Goal: Task Accomplishment & Management: Use online tool/utility

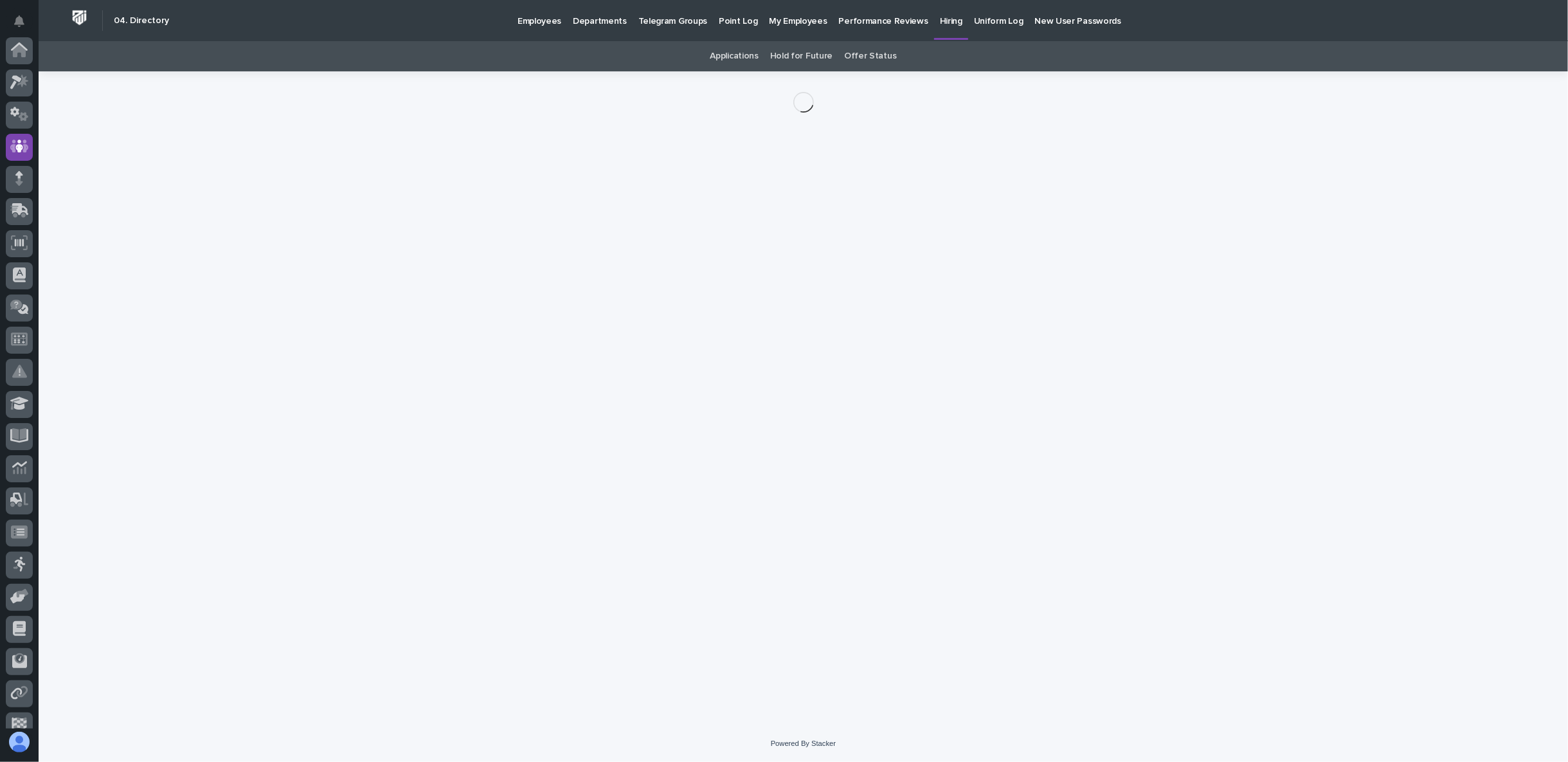
scroll to position [96, 0]
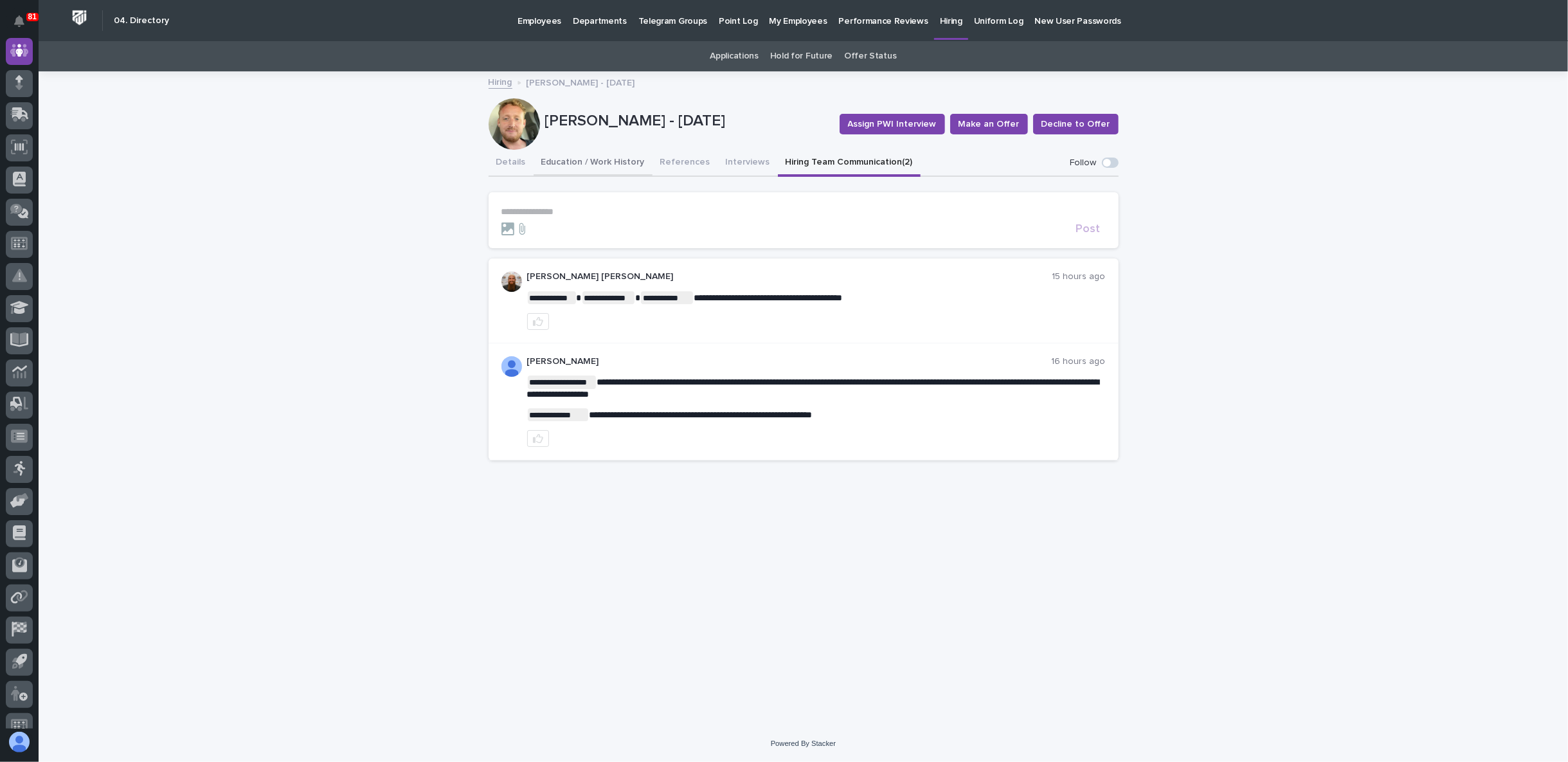
click at [600, 161] on button "Education / Work History" at bounding box center [593, 163] width 119 height 27
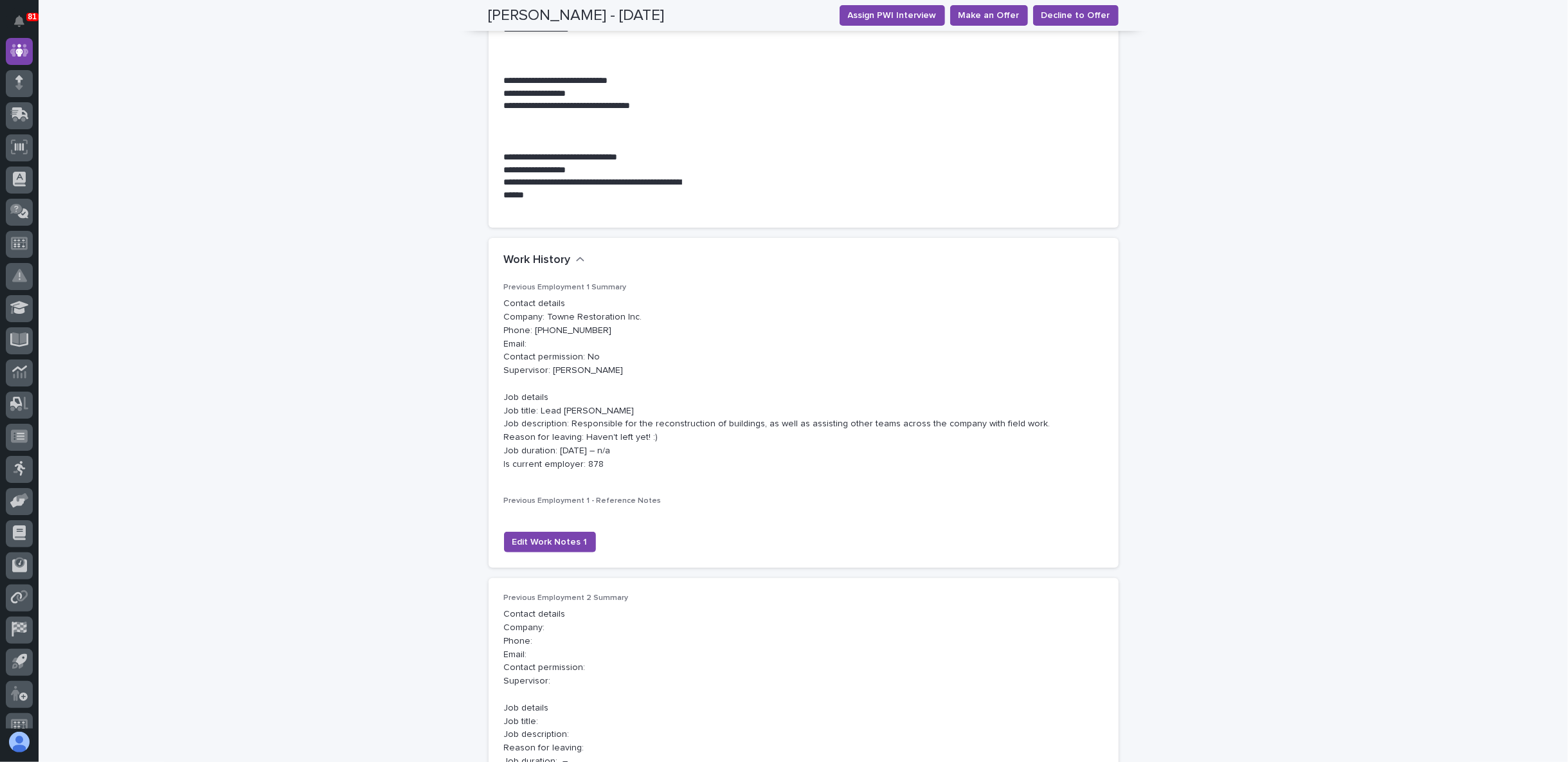
scroll to position [214, 0]
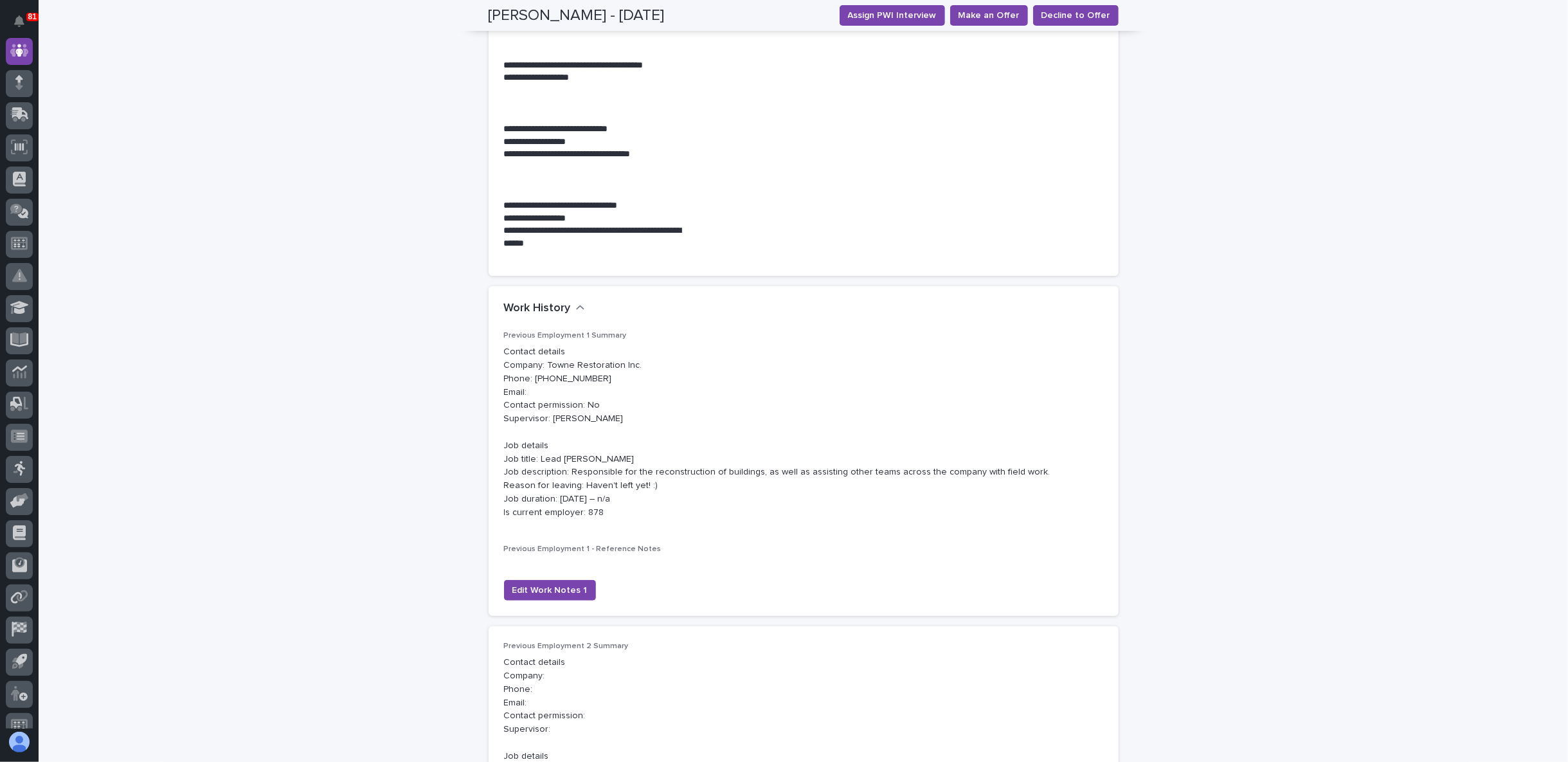
drag, startPoint x: 669, startPoint y: 452, endPoint x: 410, endPoint y: 434, distance: 259.6
click at [410, 434] on div "**********" at bounding box center [803, 585] width 1530 height 1453
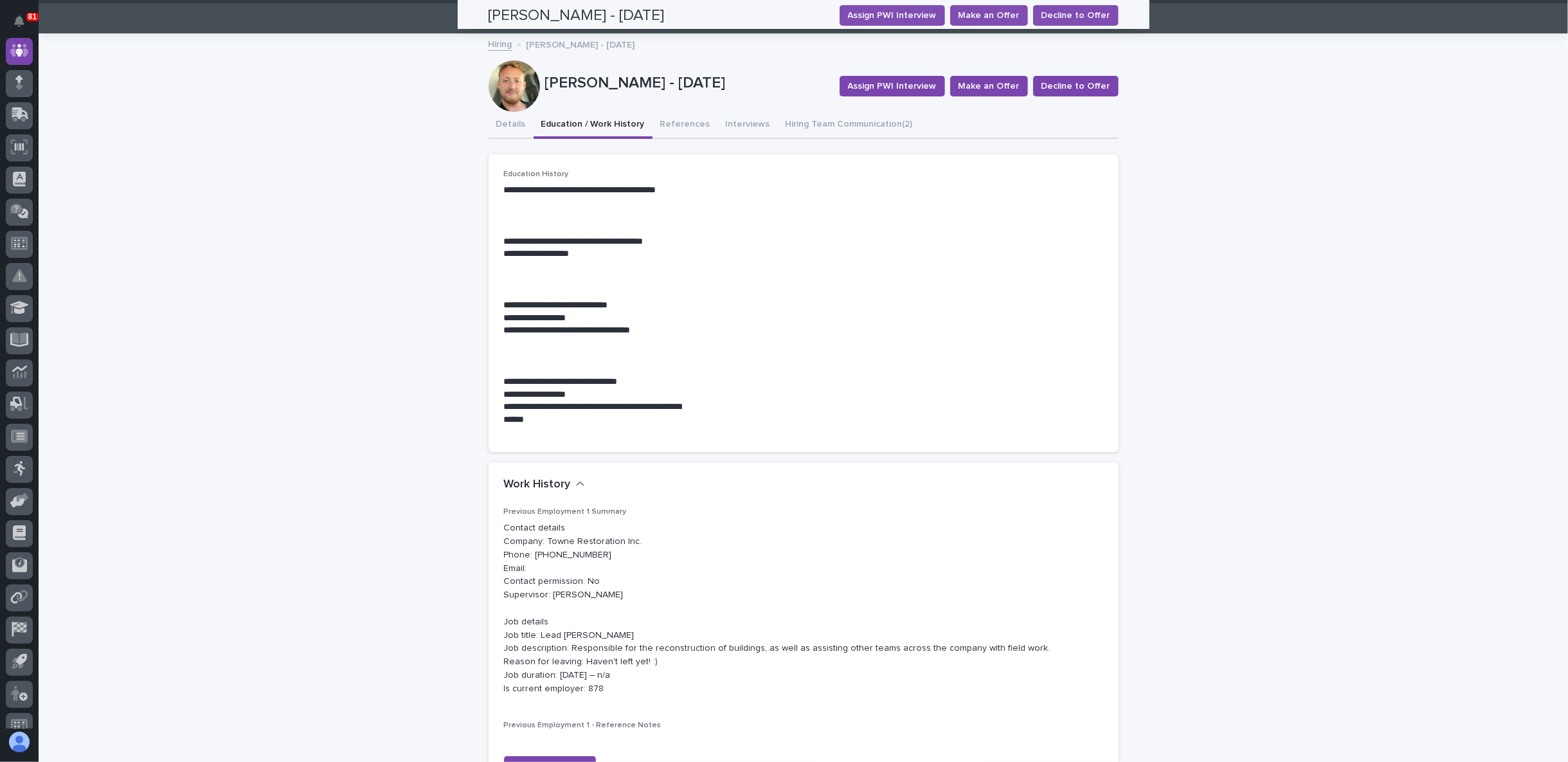
scroll to position [0, 0]
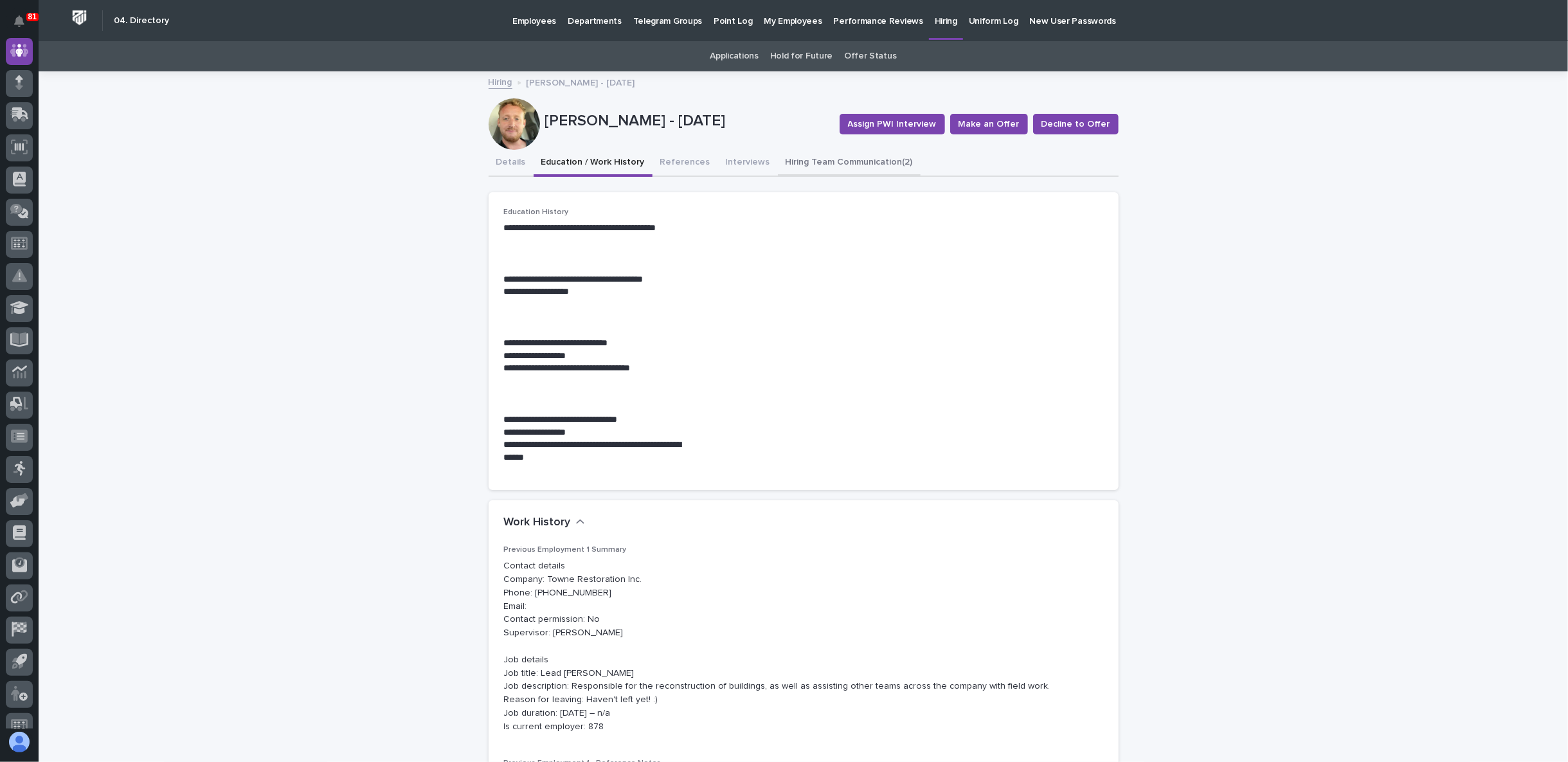
click at [832, 155] on button "Hiring Team Communication (2)" at bounding box center [849, 163] width 143 height 27
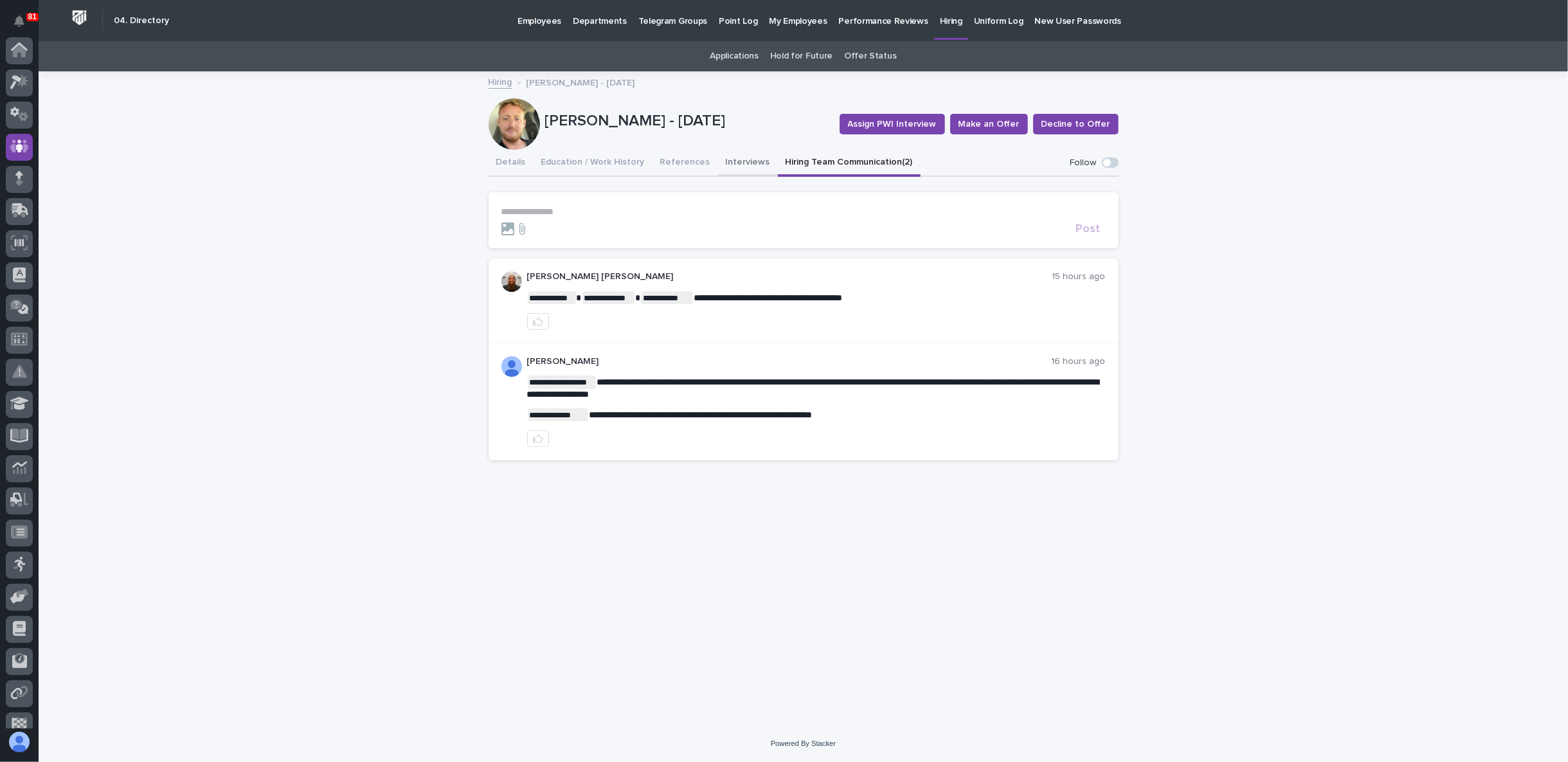
click at [738, 164] on button "Interviews" at bounding box center [748, 163] width 60 height 27
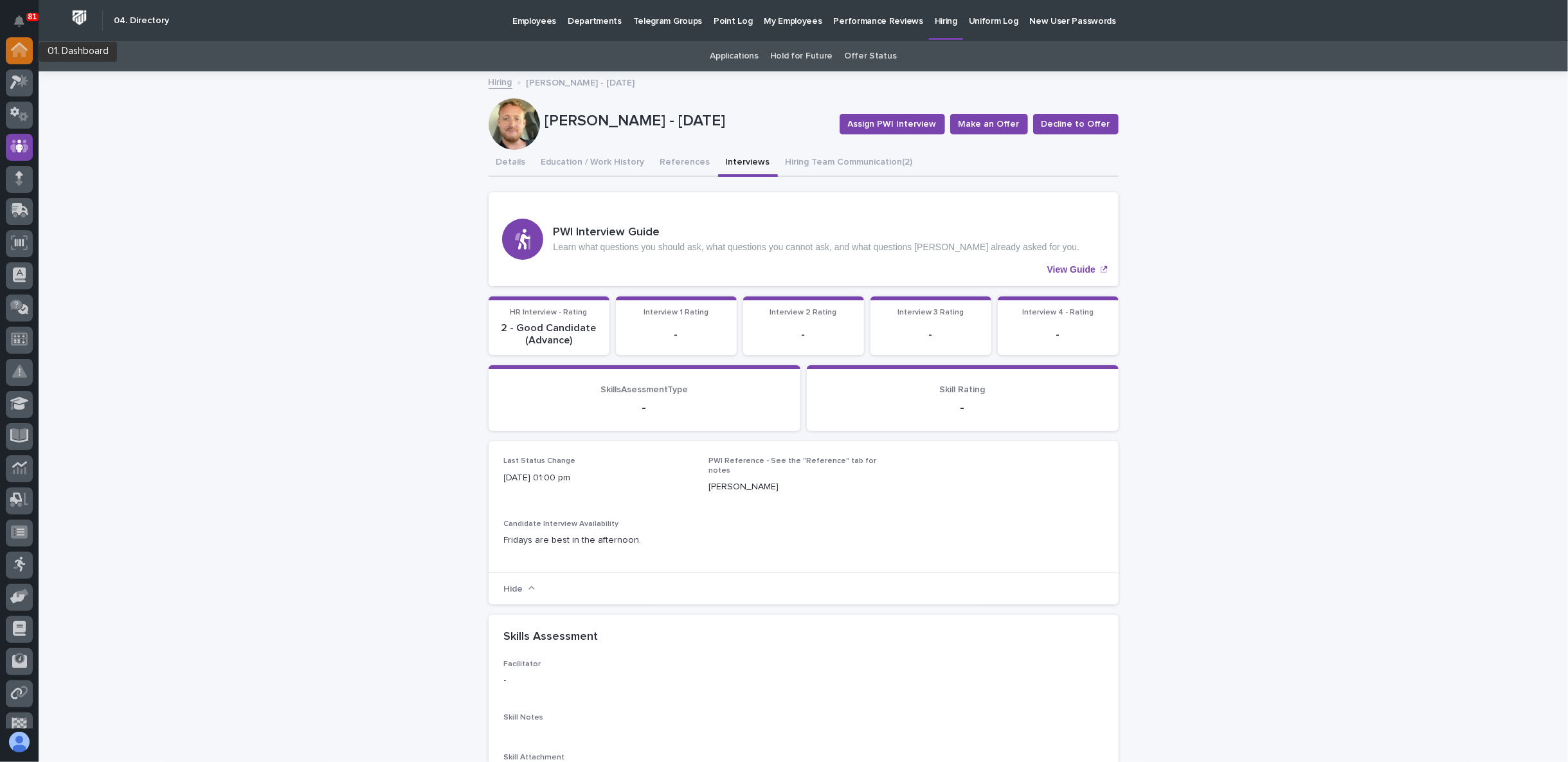
click at [26, 53] on icon at bounding box center [20, 49] width 17 height 15
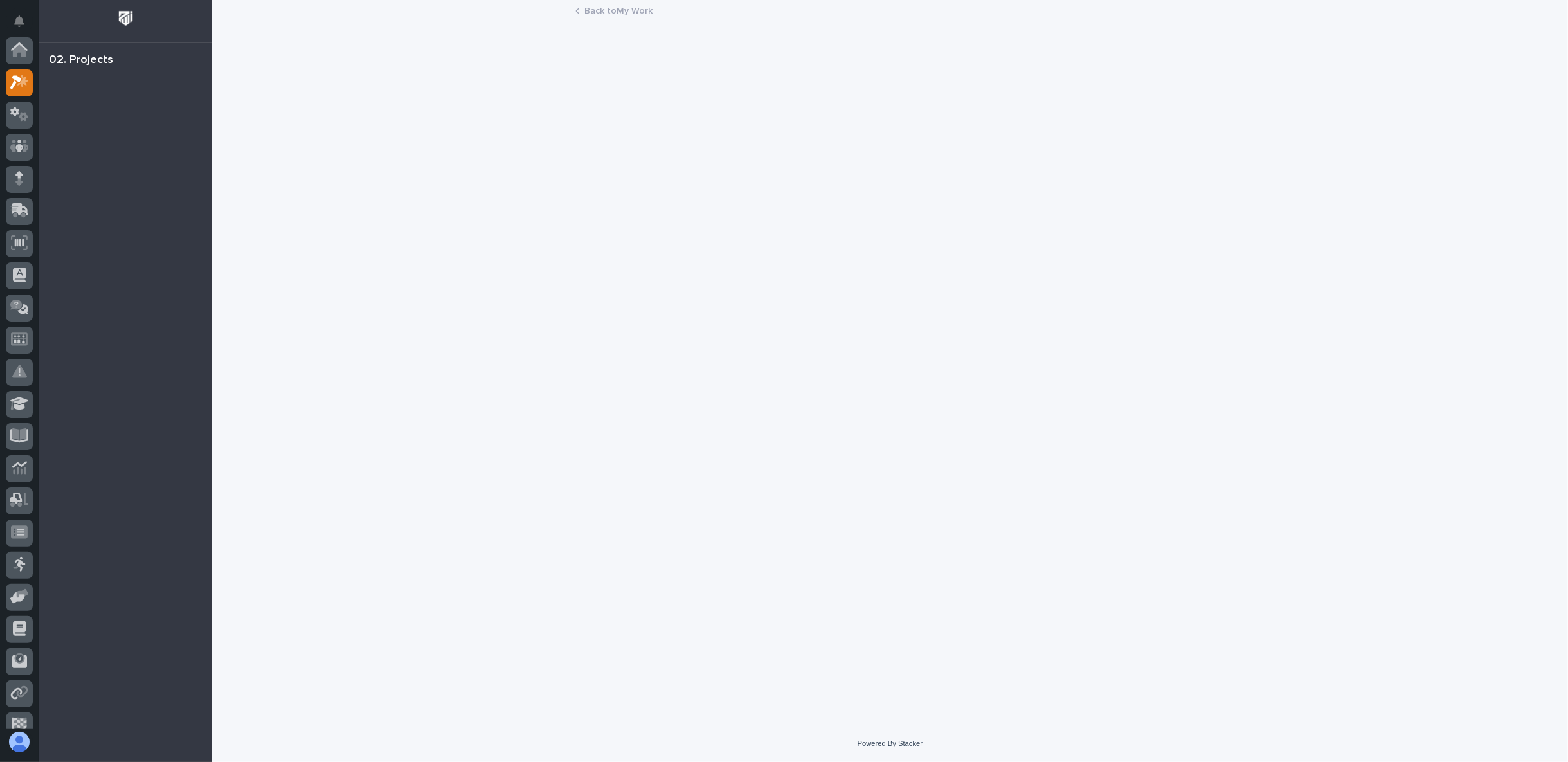
scroll to position [32, 0]
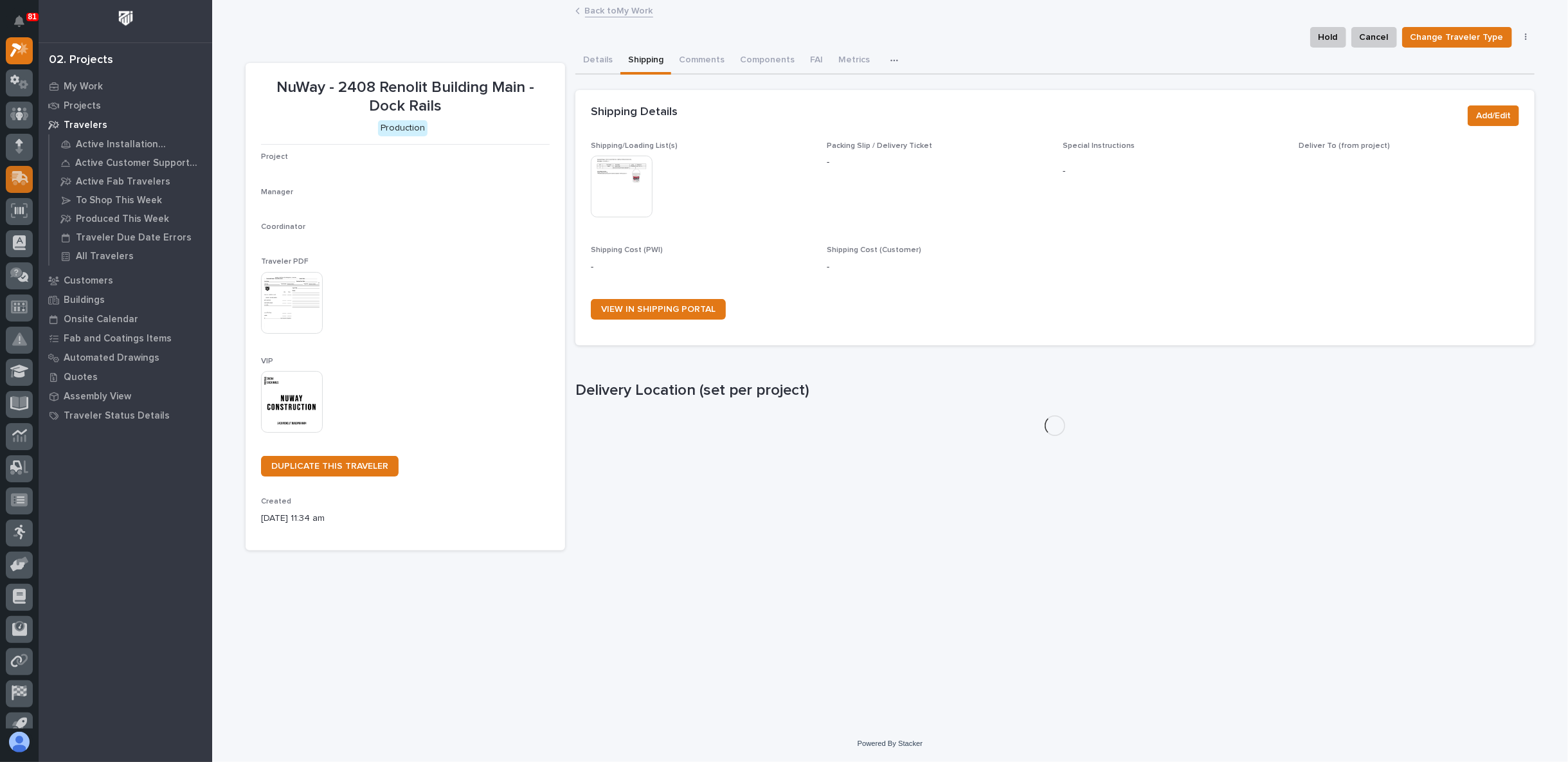
click at [17, 176] on icon at bounding box center [21, 178] width 17 height 13
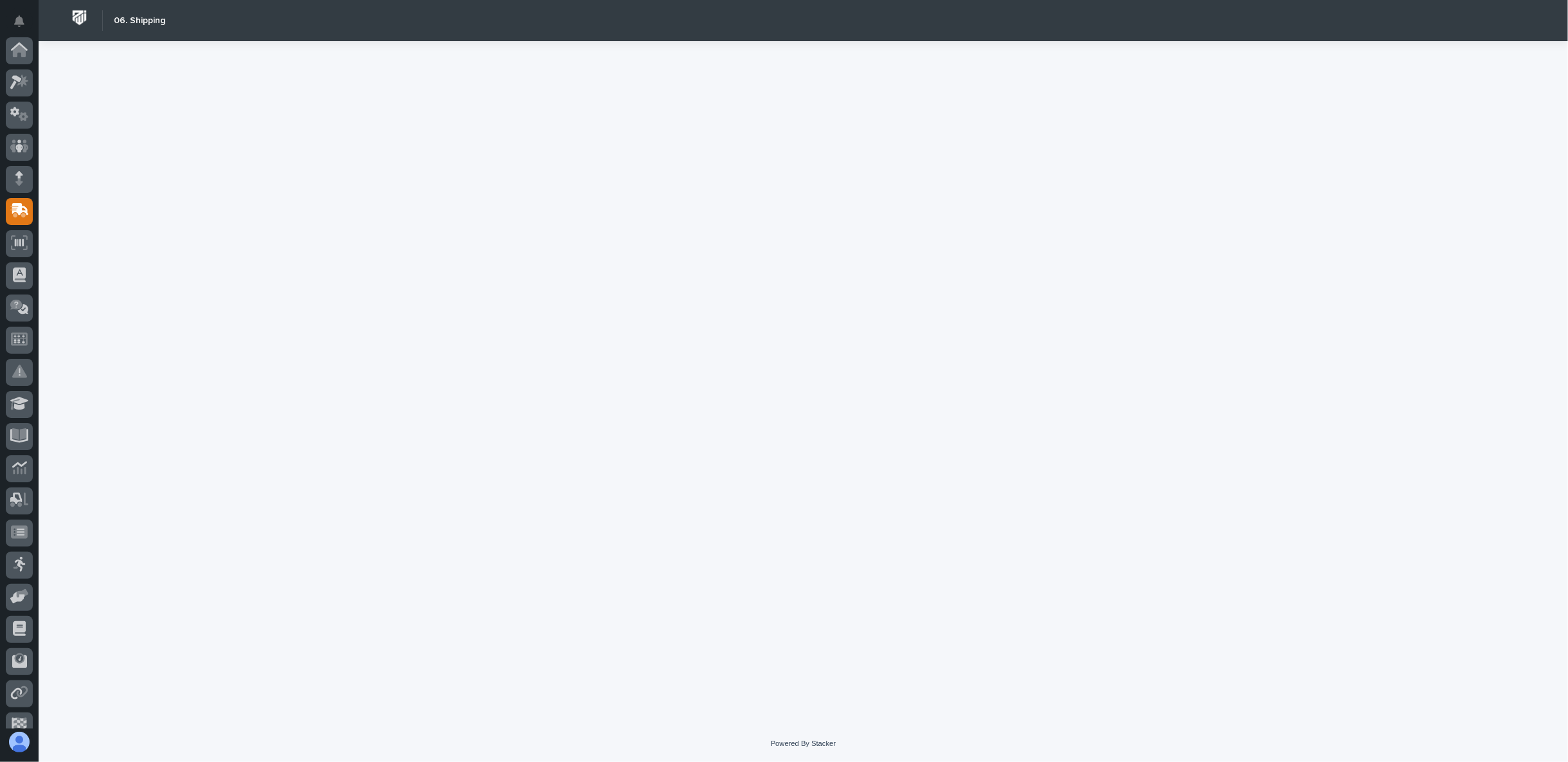
scroll to position [112, 0]
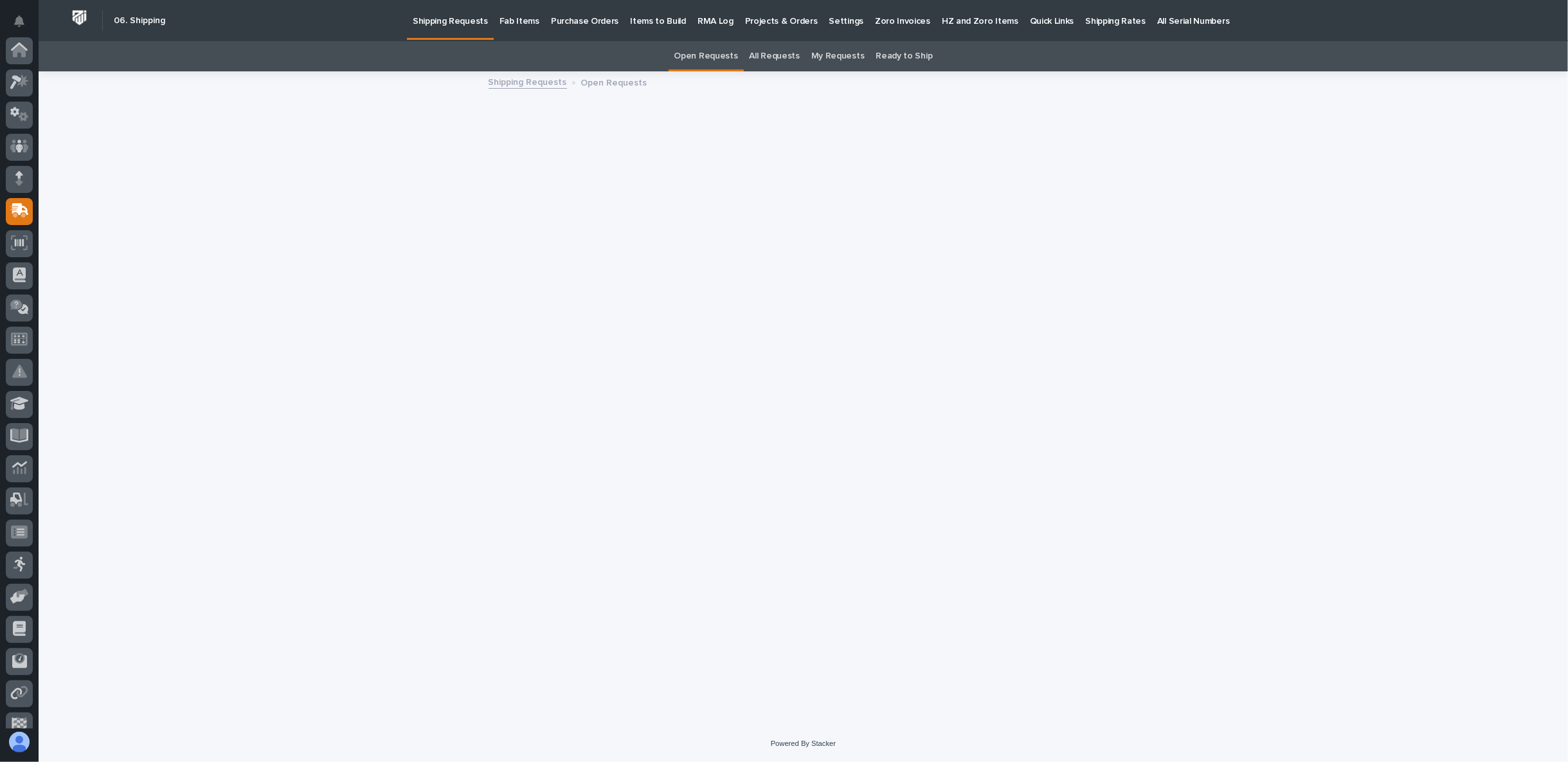
scroll to position [112, 0]
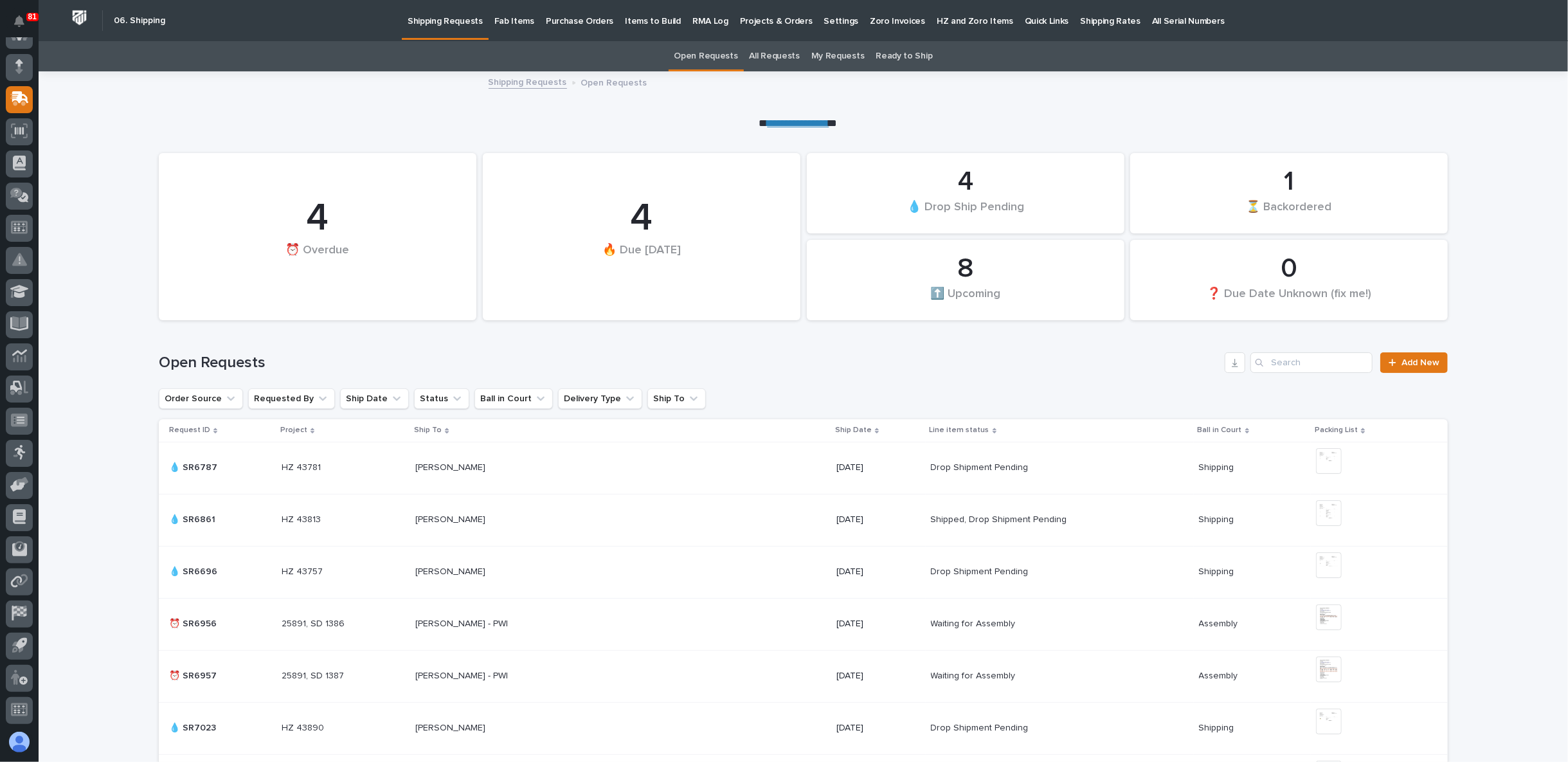
click at [506, 21] on p "Fab Items" at bounding box center [514, 13] width 40 height 27
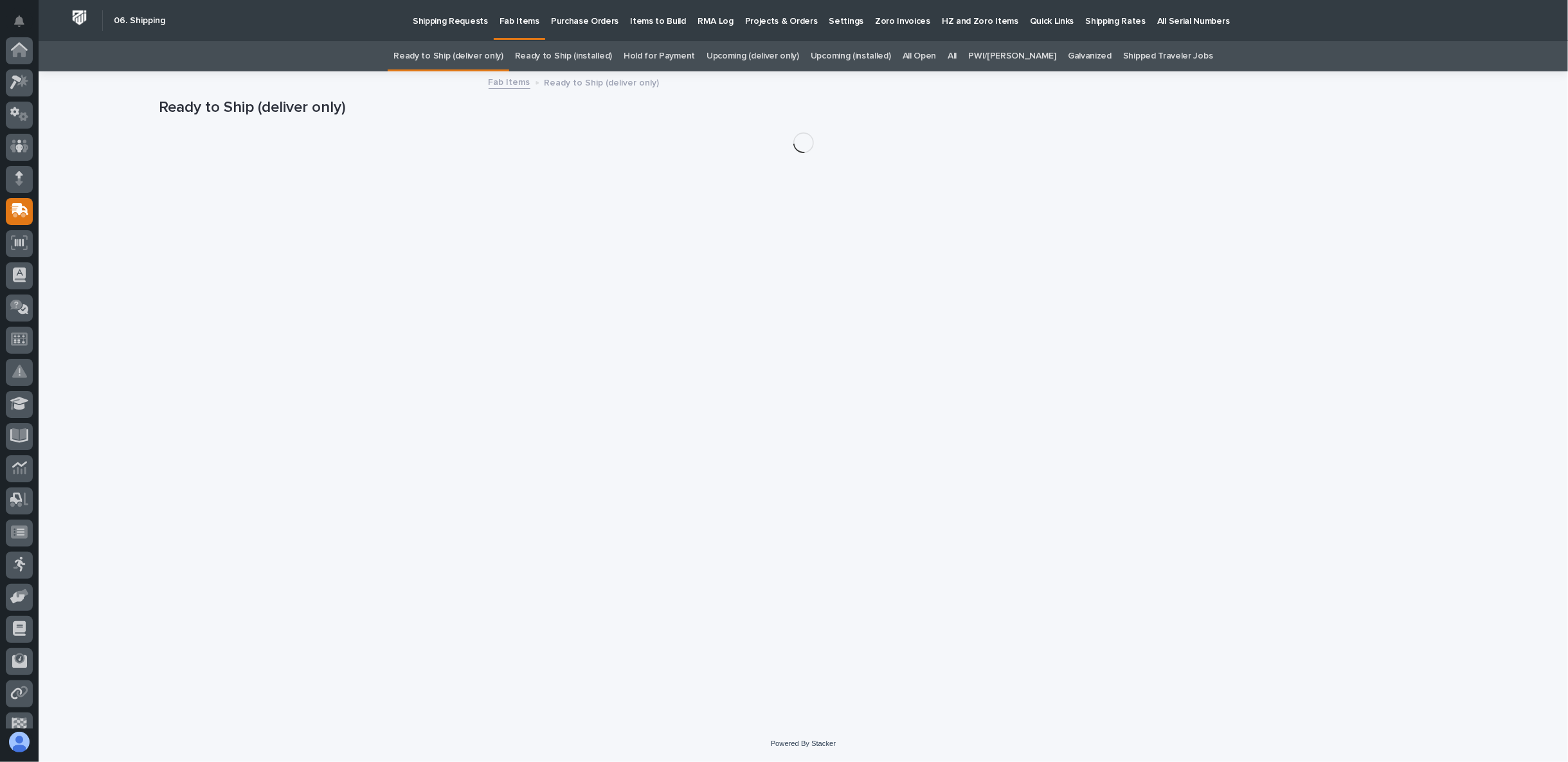
scroll to position [112, 0]
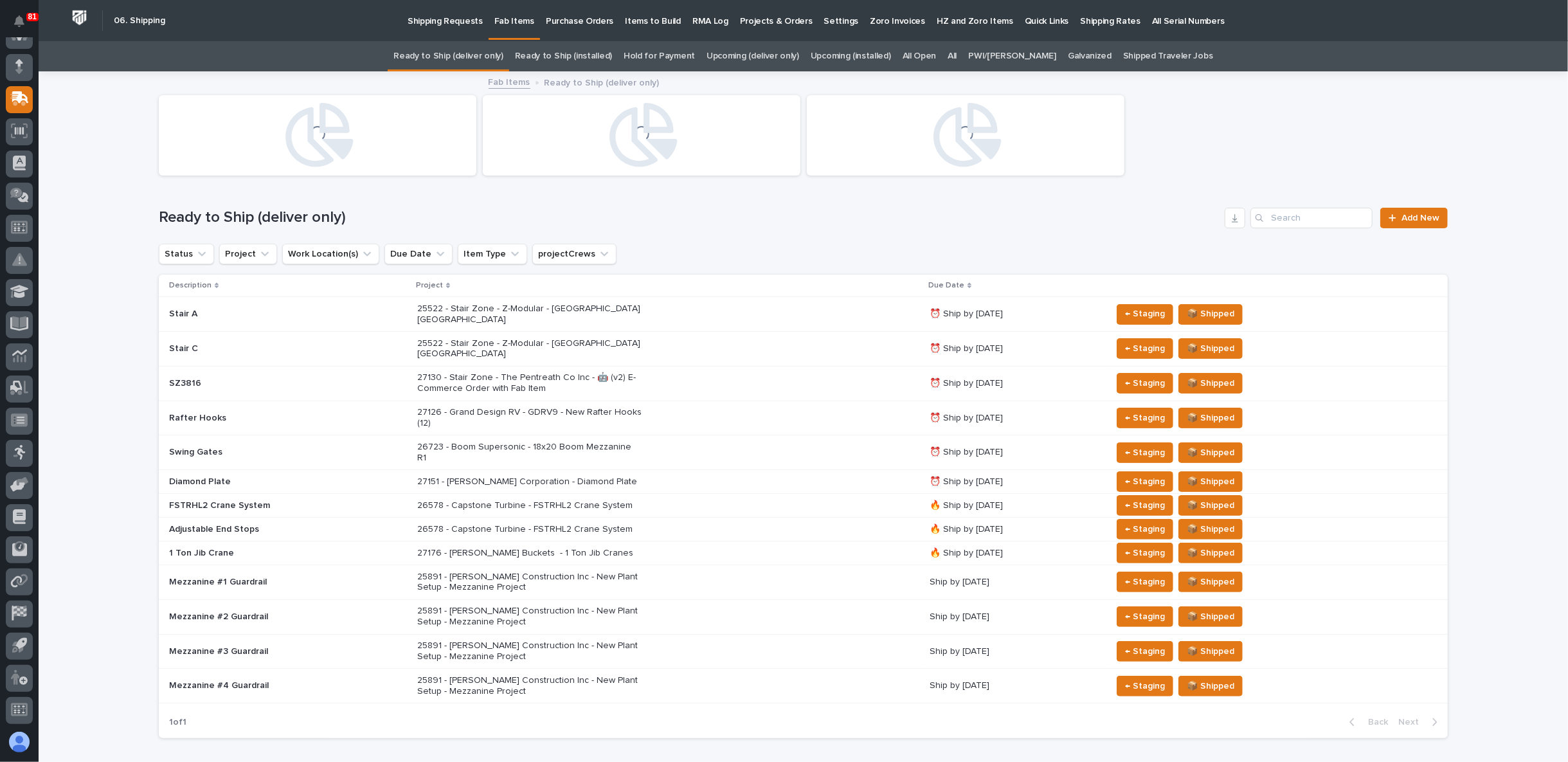
click at [956, 55] on link "All" at bounding box center [952, 56] width 9 height 30
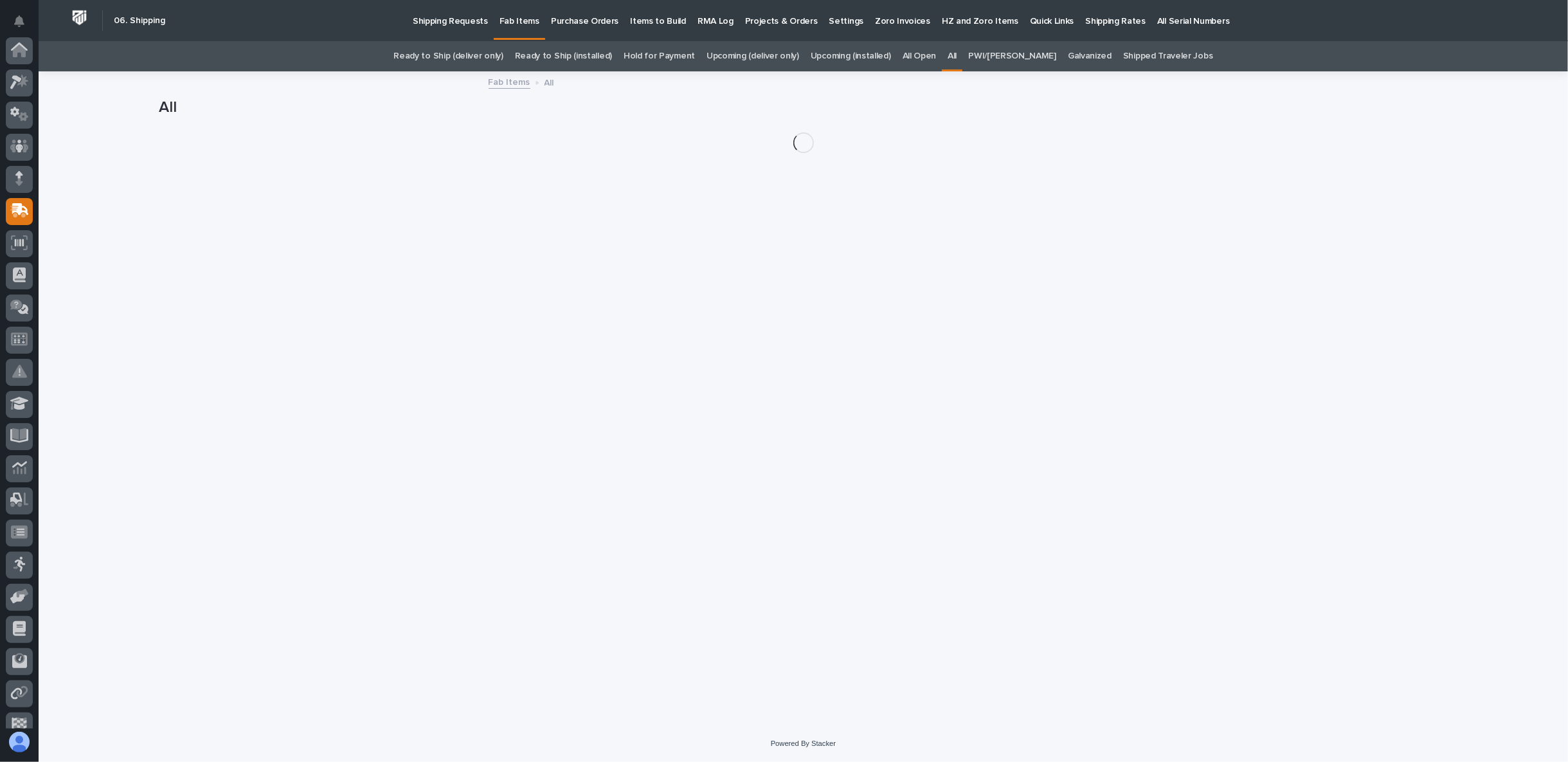
scroll to position [112, 0]
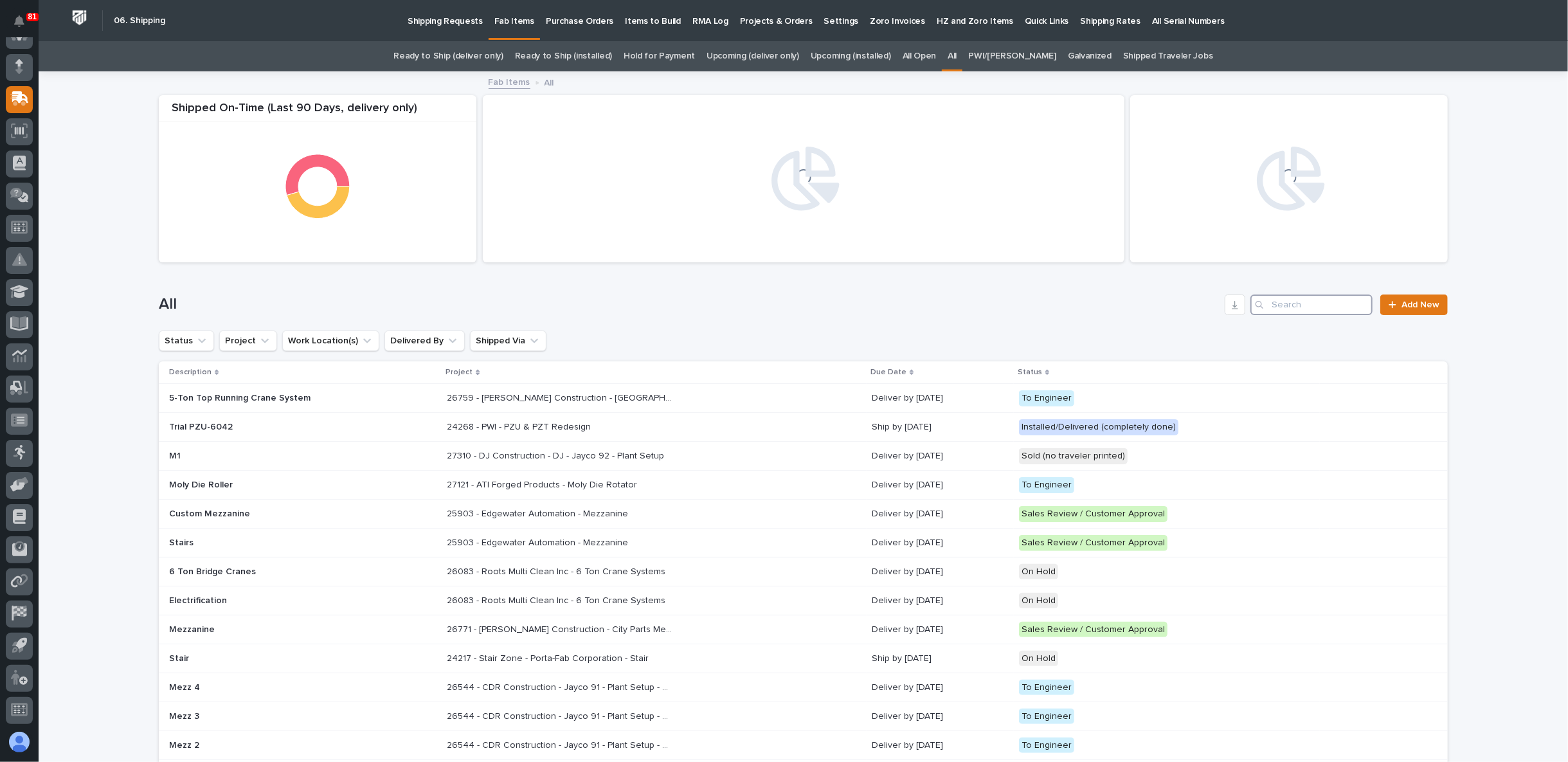
click at [1294, 309] on input "Search" at bounding box center [1311, 305] width 122 height 21
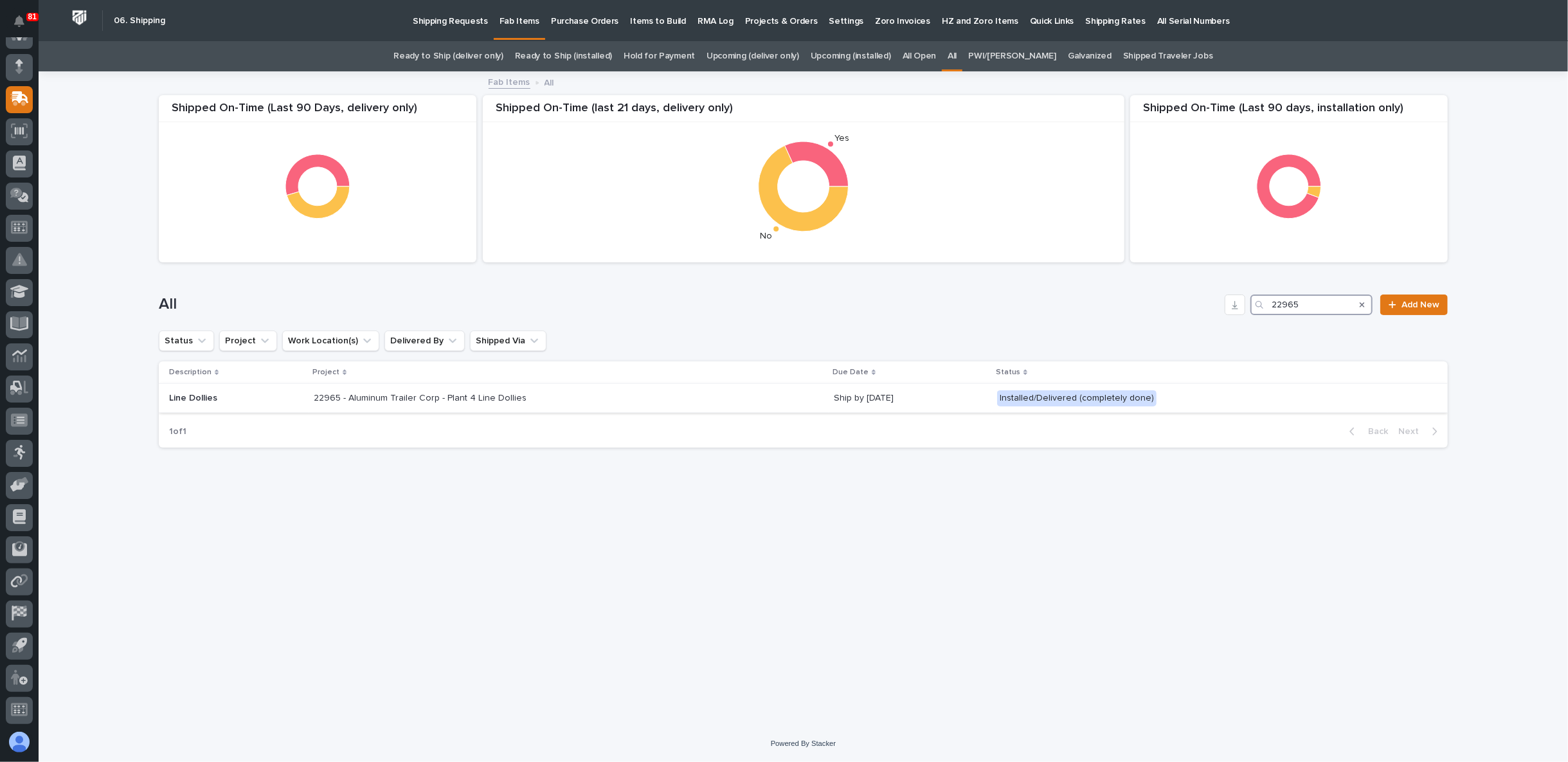
type input "22965"
click at [418, 398] on p "22965 - Aluminum Trailer Corp - Plant 4 Line Dollies" at bounding box center [421, 396] width 215 height 13
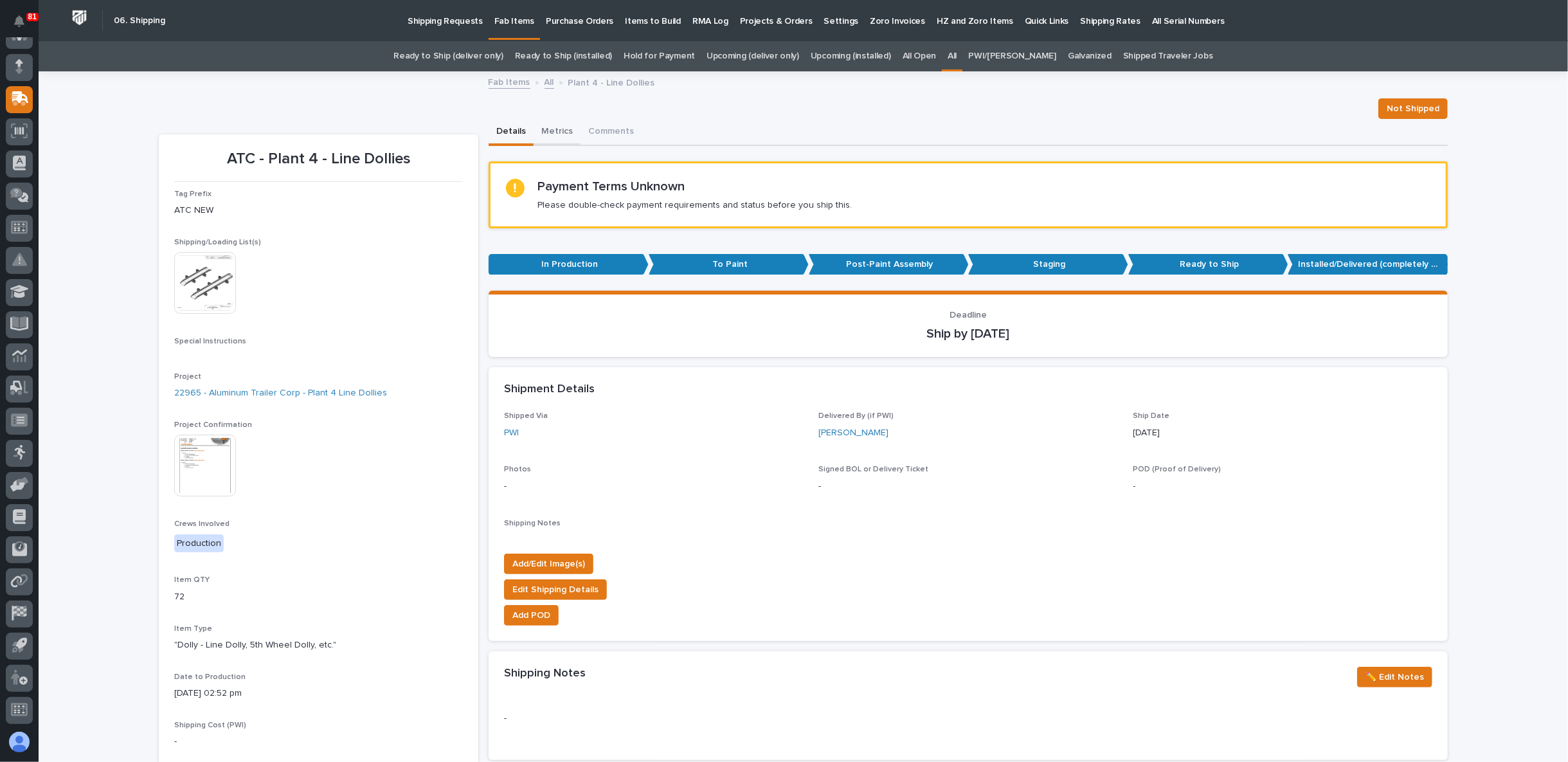
click at [552, 125] on button "Metrics" at bounding box center [557, 132] width 47 height 27
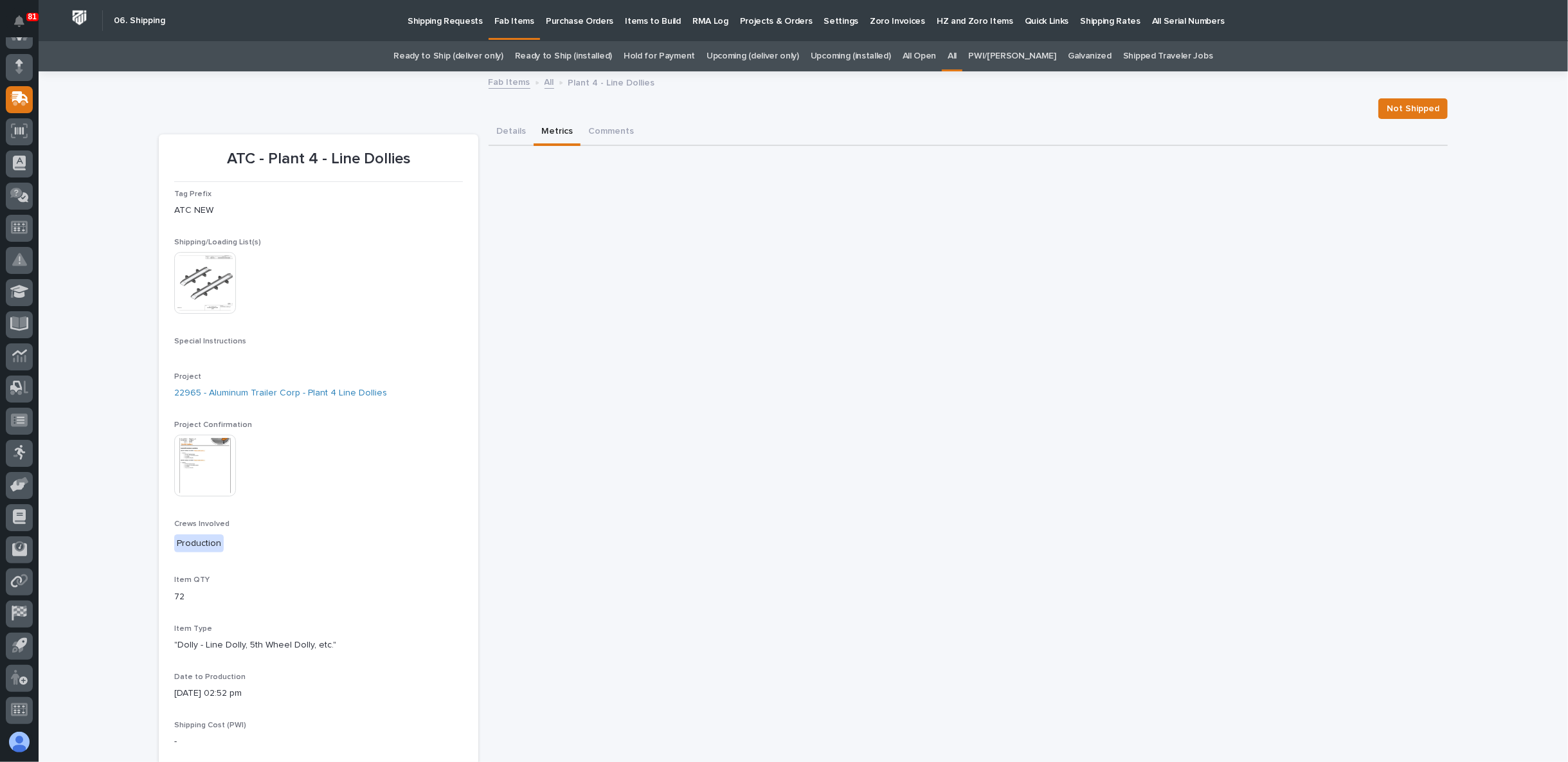
click at [502, 127] on button "Details" at bounding box center [511, 132] width 45 height 27
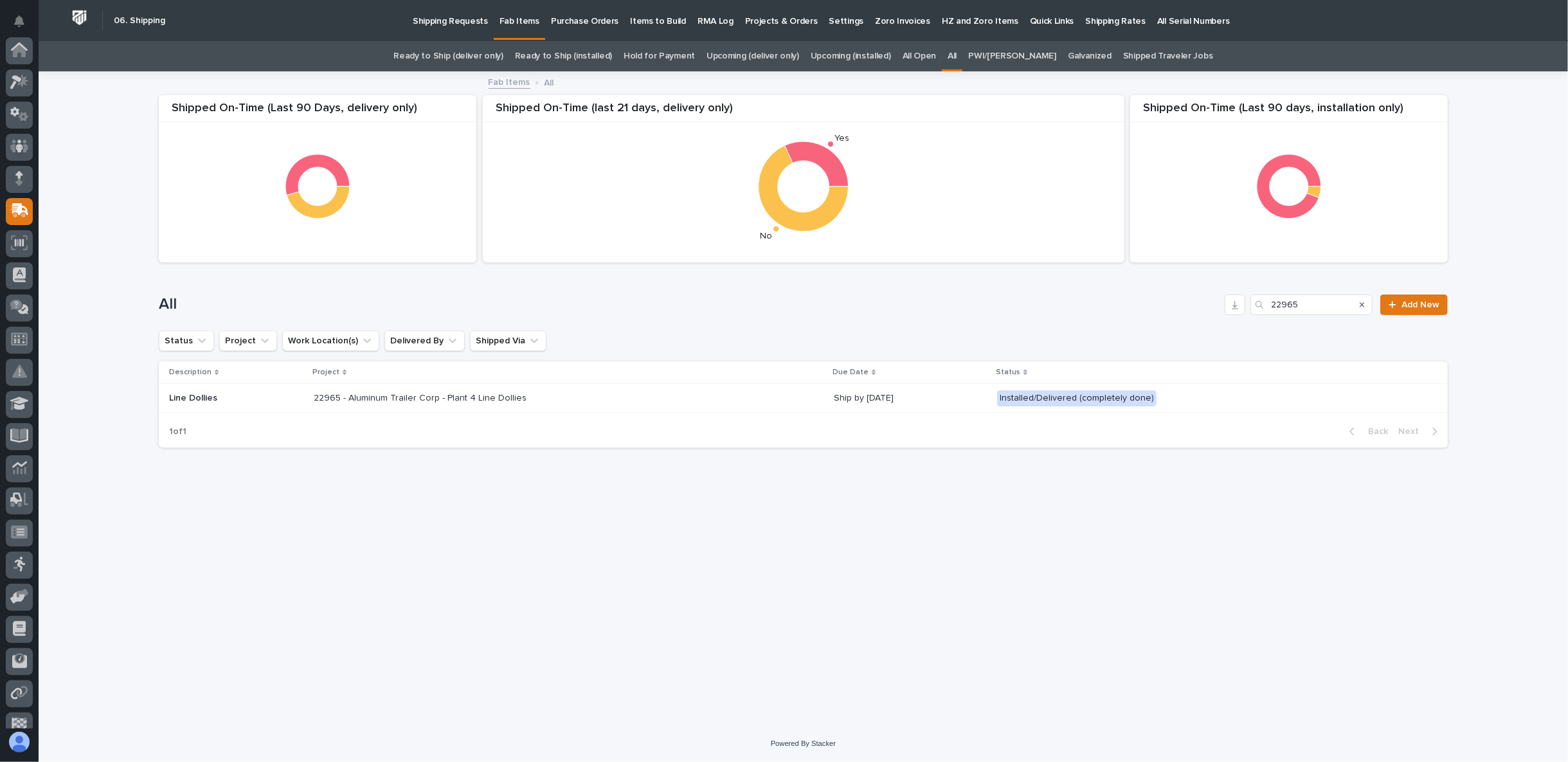
scroll to position [112, 0]
drag, startPoint x: 1289, startPoint y: 304, endPoint x: 1324, endPoint y: 319, distance: 38.1
click at [1292, 305] on input "22965" at bounding box center [1311, 305] width 122 height 21
click at [1316, 305] on input "22965" at bounding box center [1311, 305] width 122 height 21
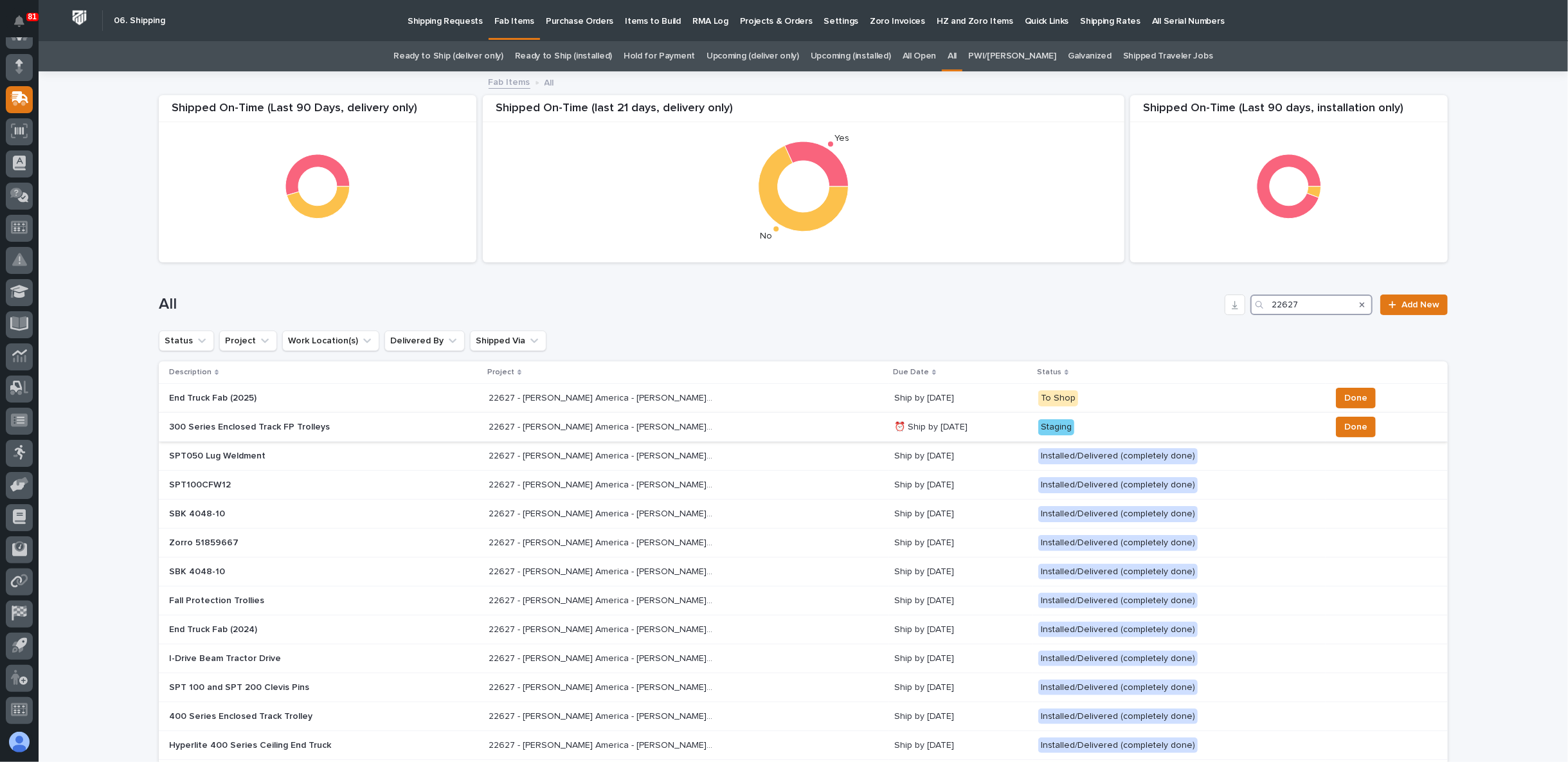
type input "22627"
click at [277, 424] on p "300 Series Enclosed Track FP Trolleys" at bounding box center [281, 428] width 225 height 11
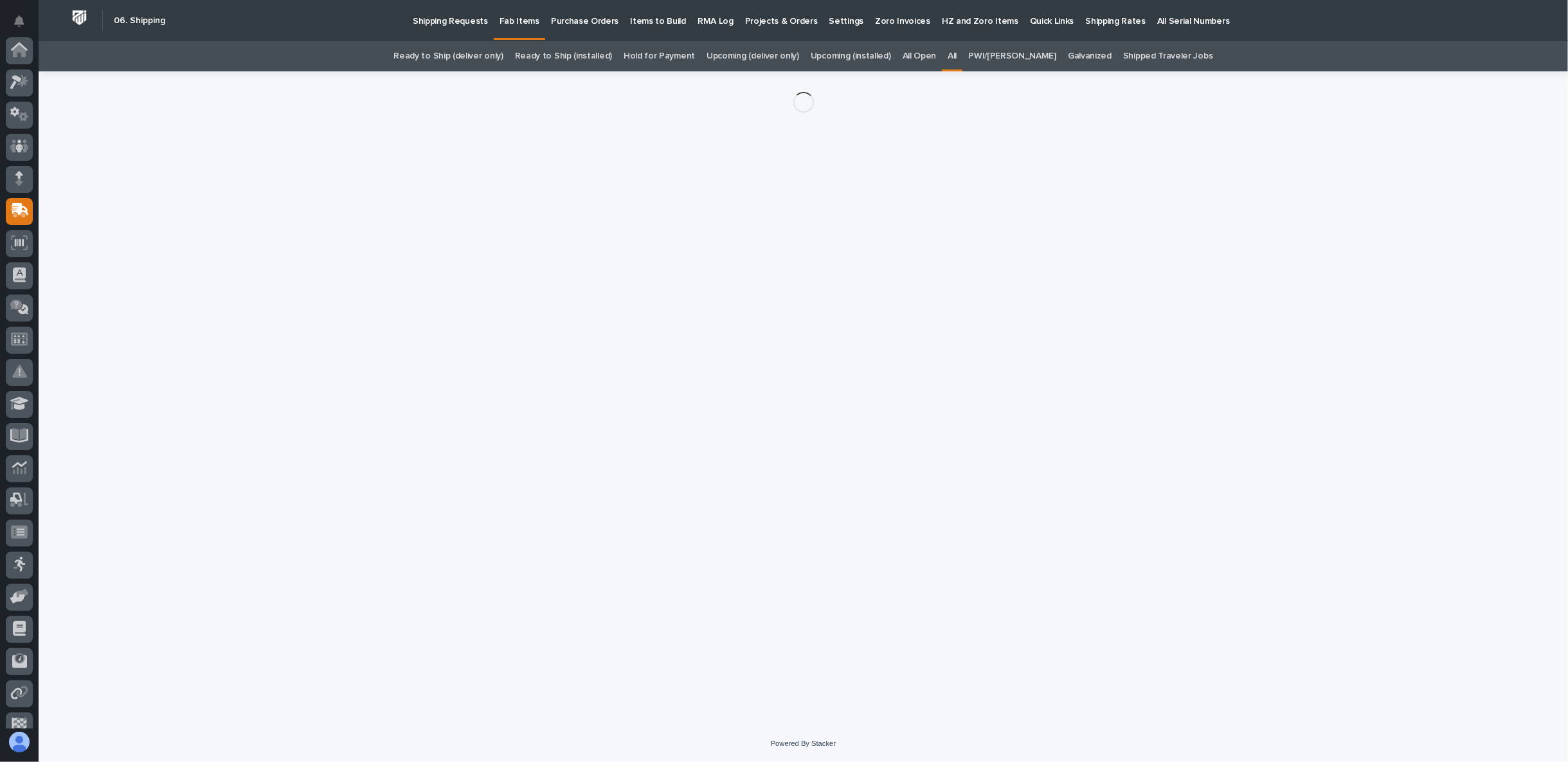
scroll to position [112, 0]
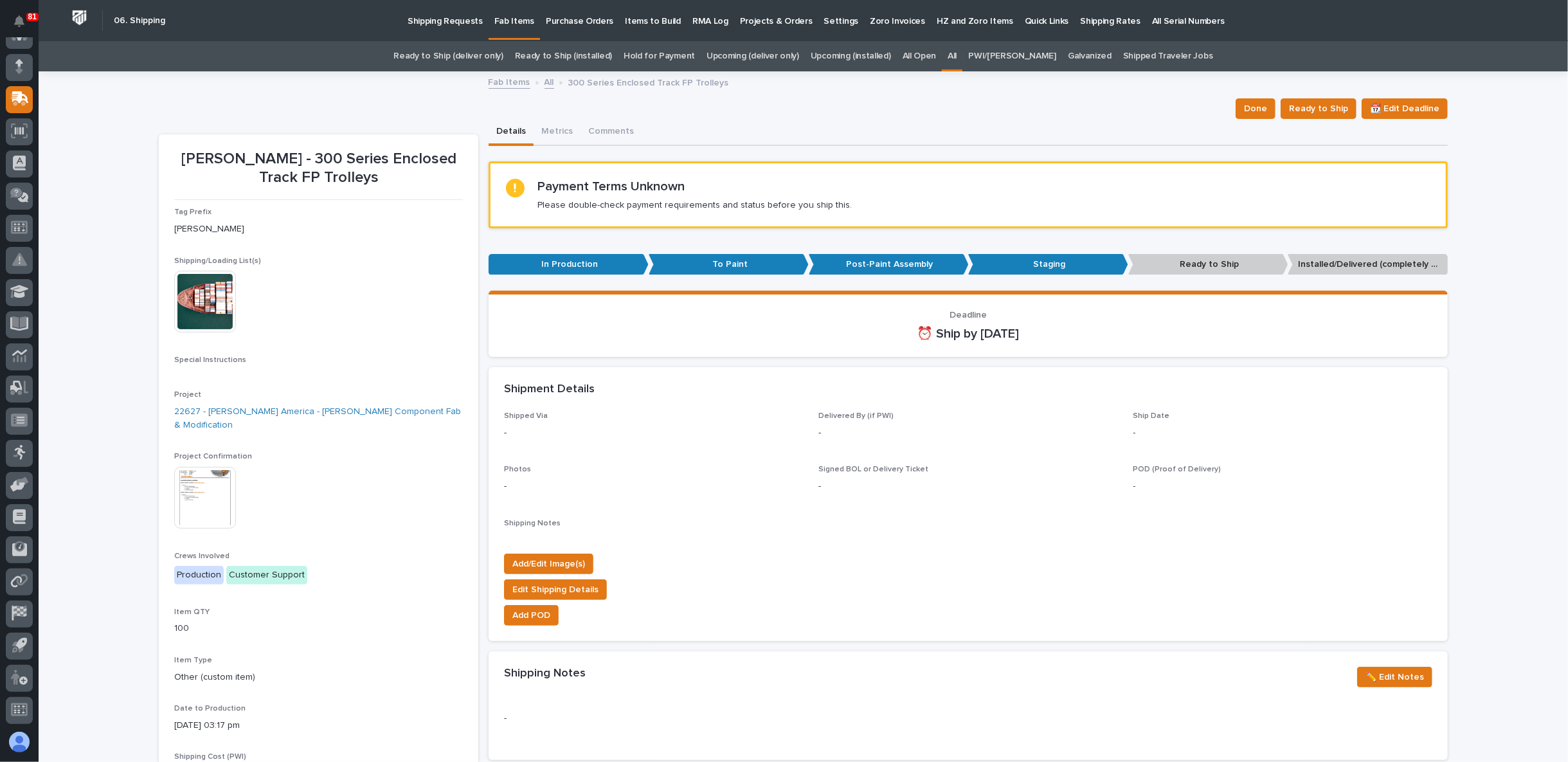
click at [200, 471] on img at bounding box center [205, 497] width 62 height 62
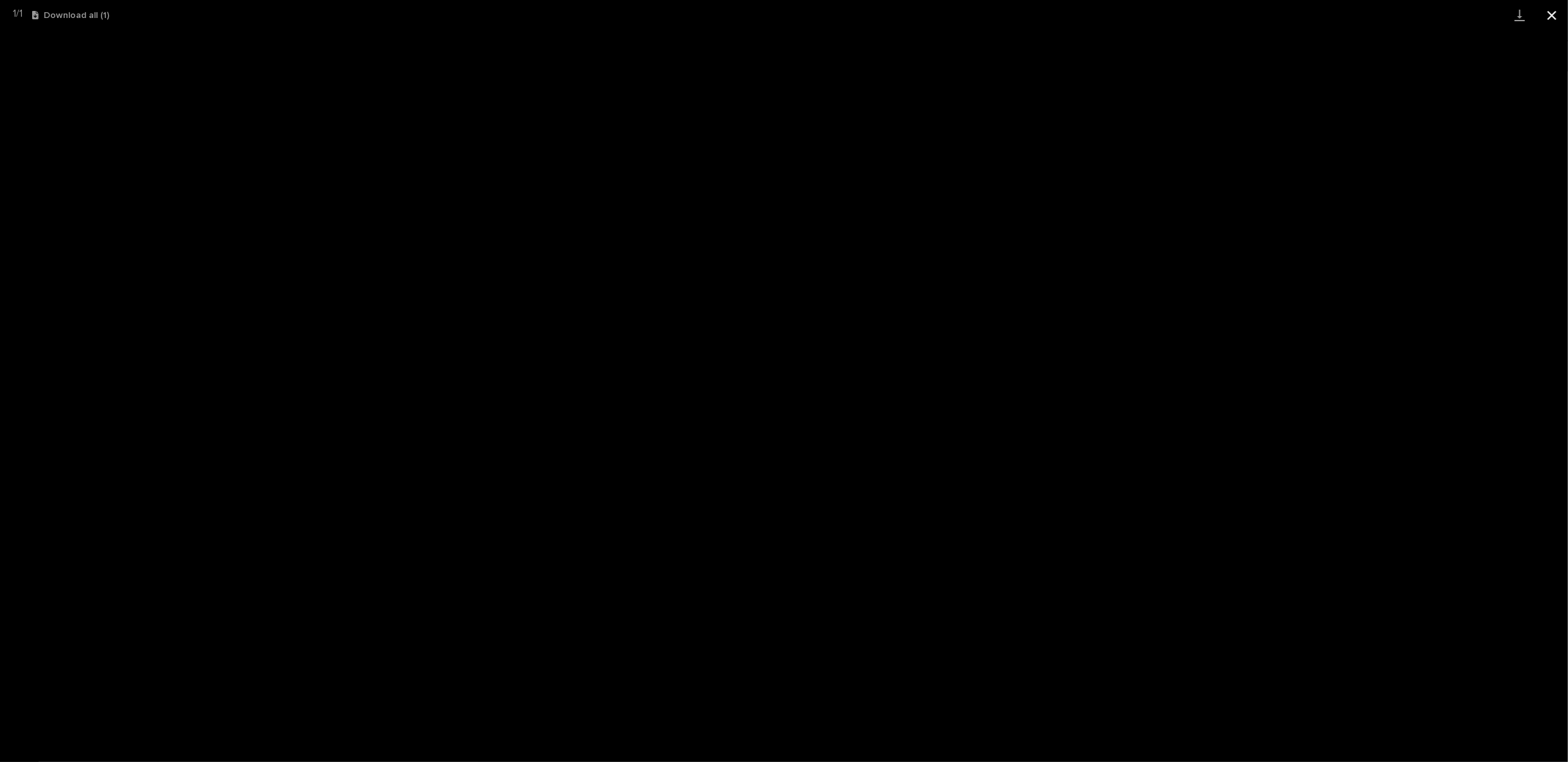
click at [1551, 12] on button "Close gallery" at bounding box center [1552, 15] width 32 height 30
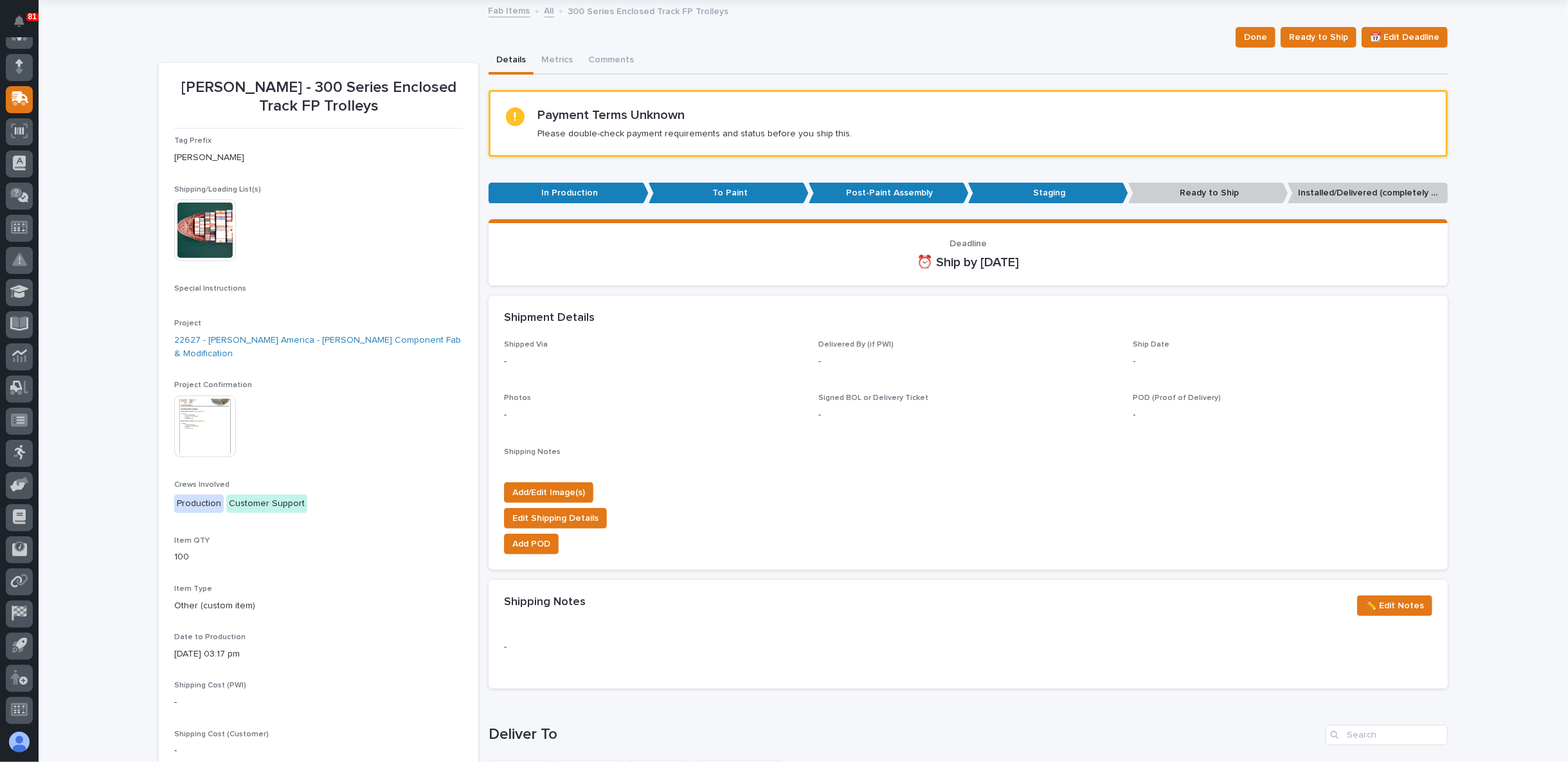
scroll to position [0, 0]
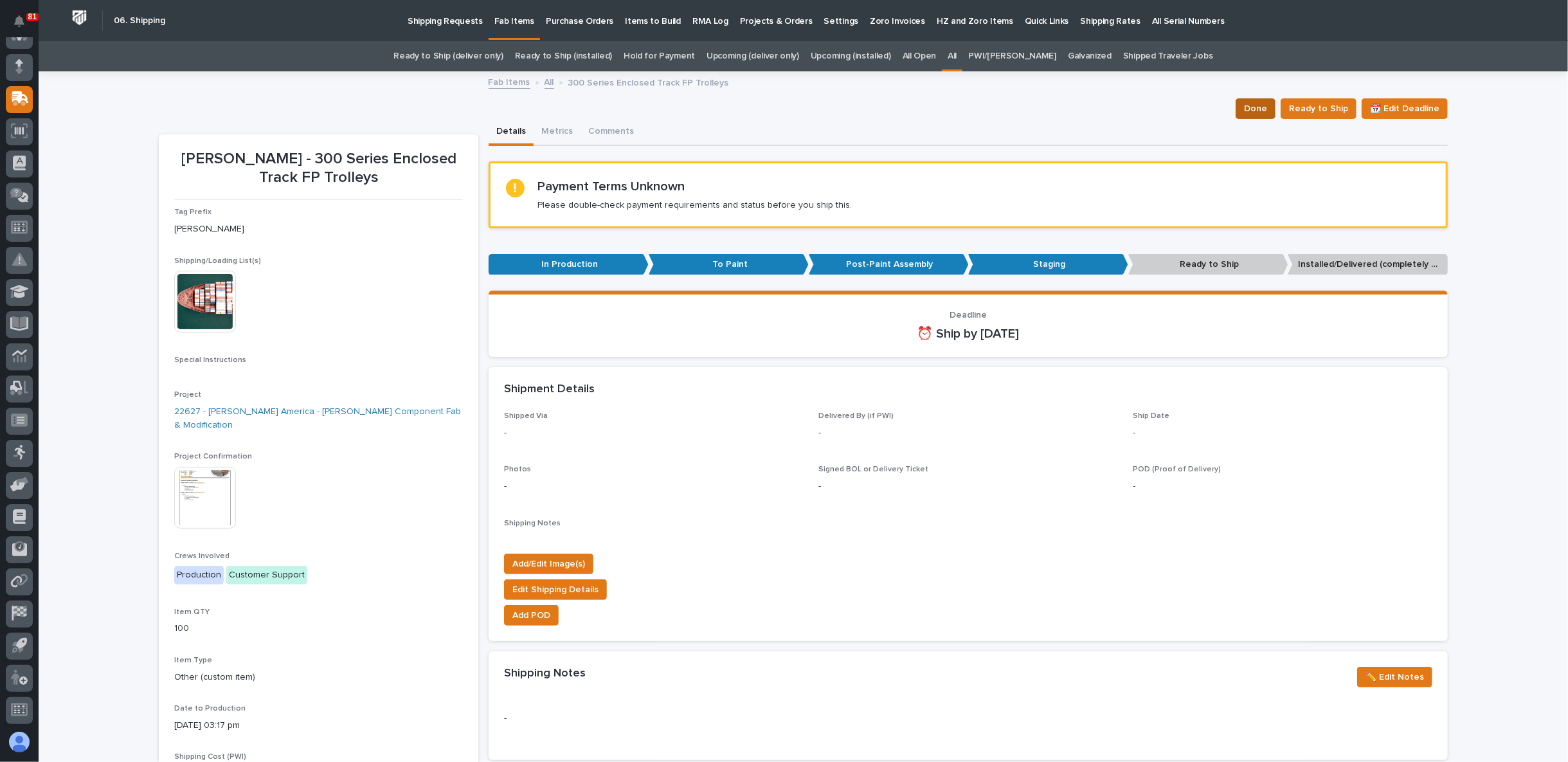
click at [1257, 101] on span "Done" at bounding box center [1255, 109] width 23 height 15
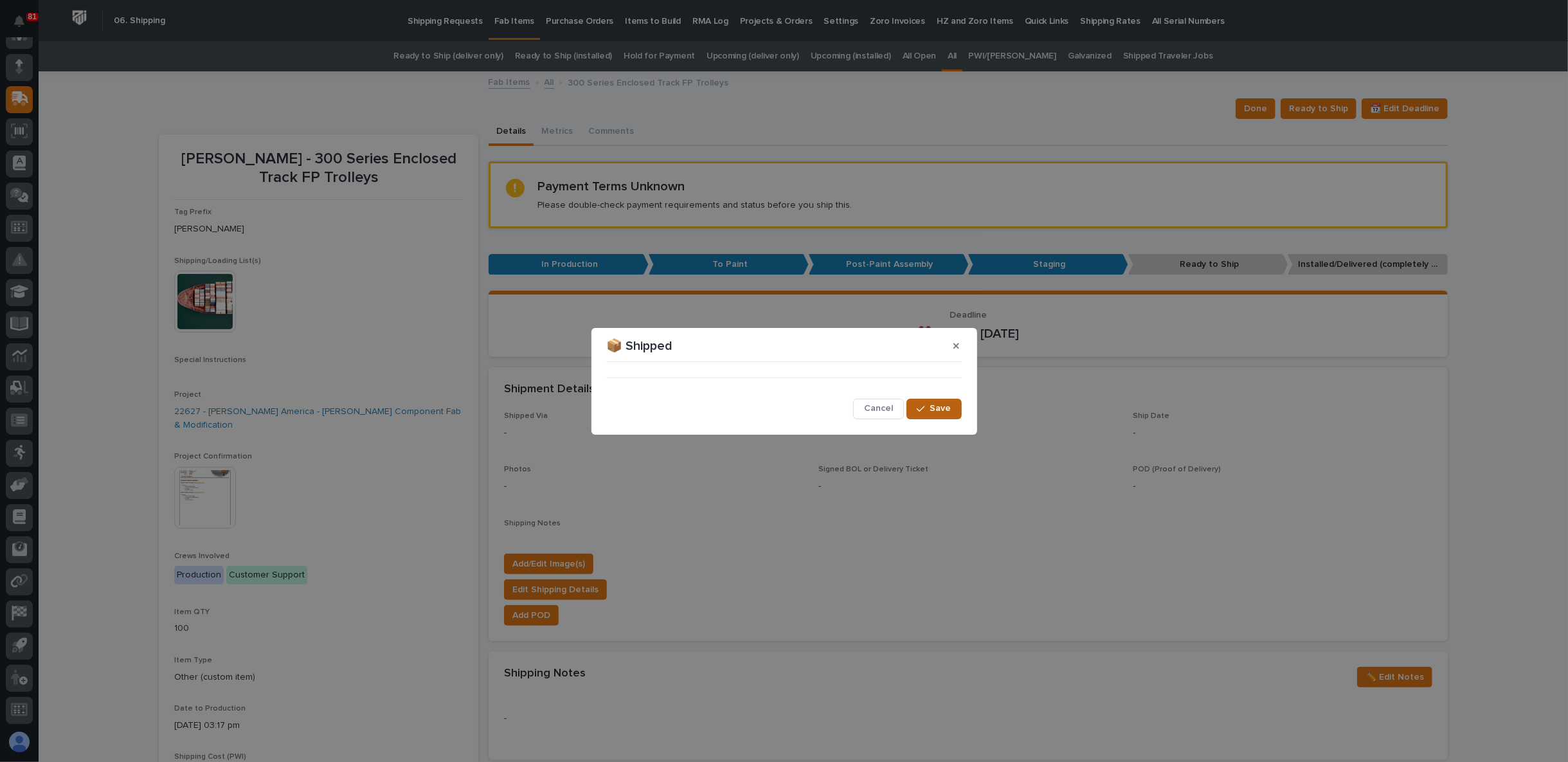
click at [937, 399] on div "••• Cancel Save" at bounding box center [784, 393] width 355 height 52
click at [936, 408] on span "Save" at bounding box center [941, 408] width 21 height 12
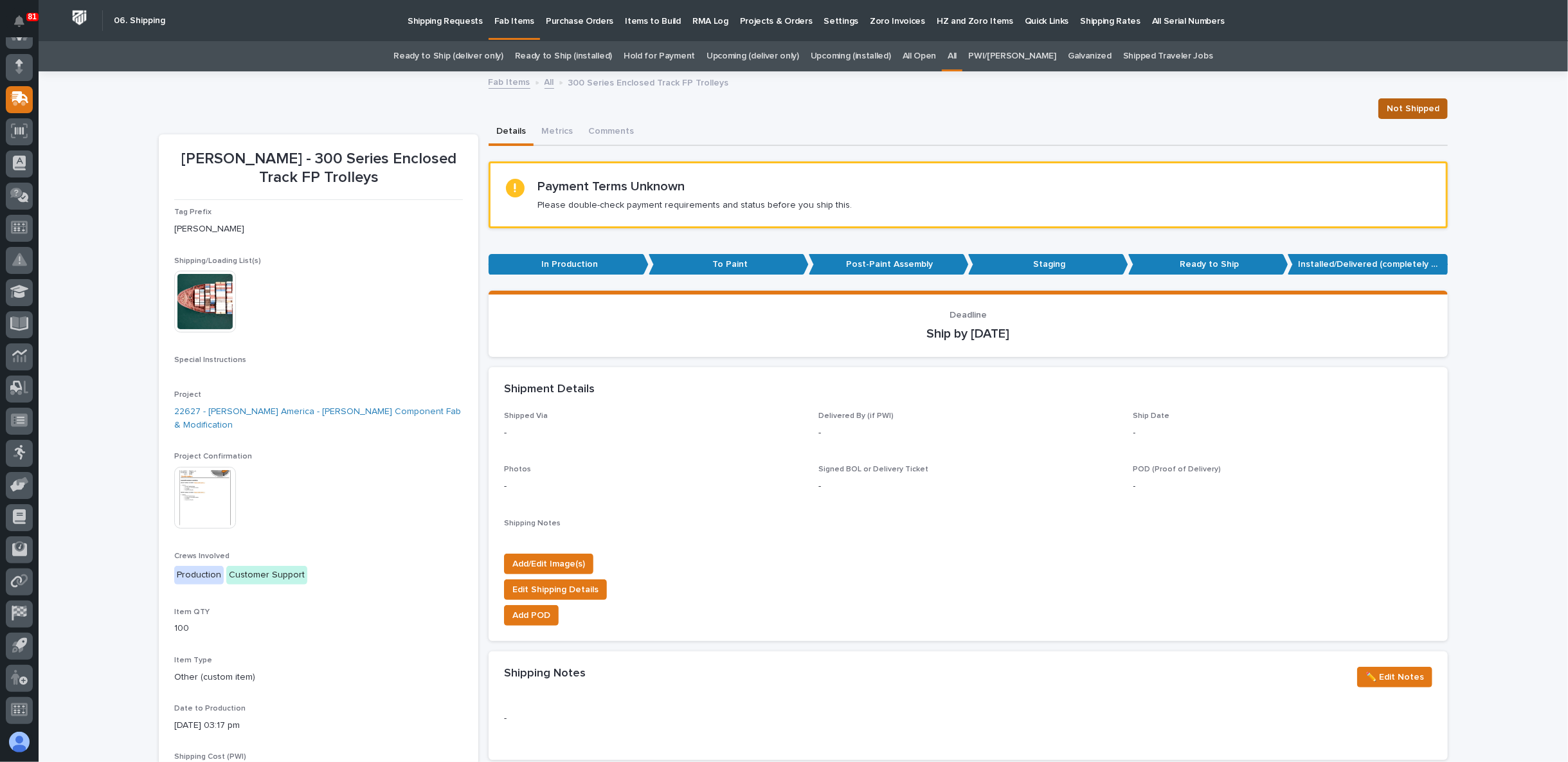
click at [1399, 103] on span "Not Shipped" at bounding box center [1413, 109] width 53 height 15
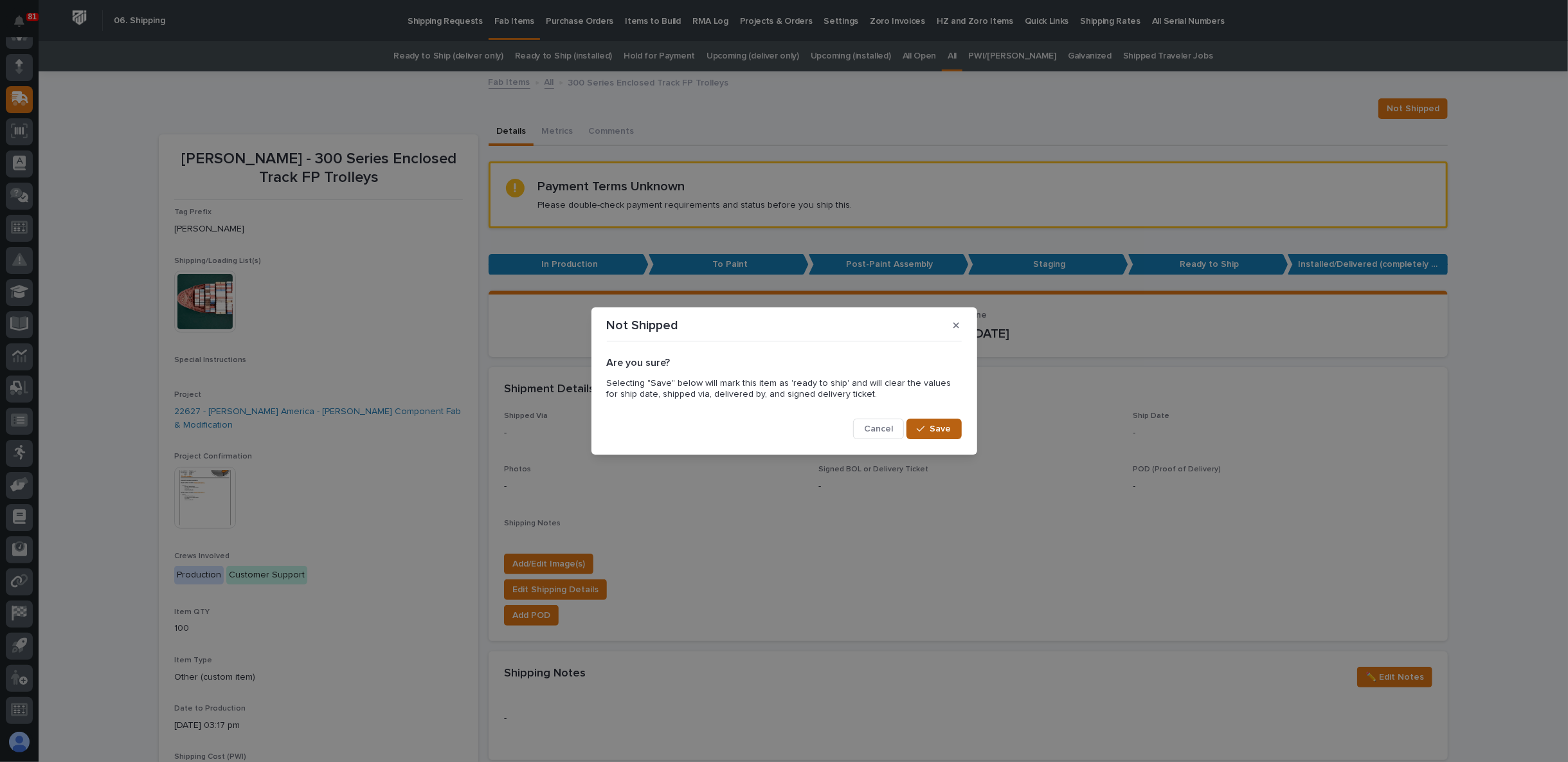
click at [938, 425] on span "Save" at bounding box center [941, 428] width 21 height 12
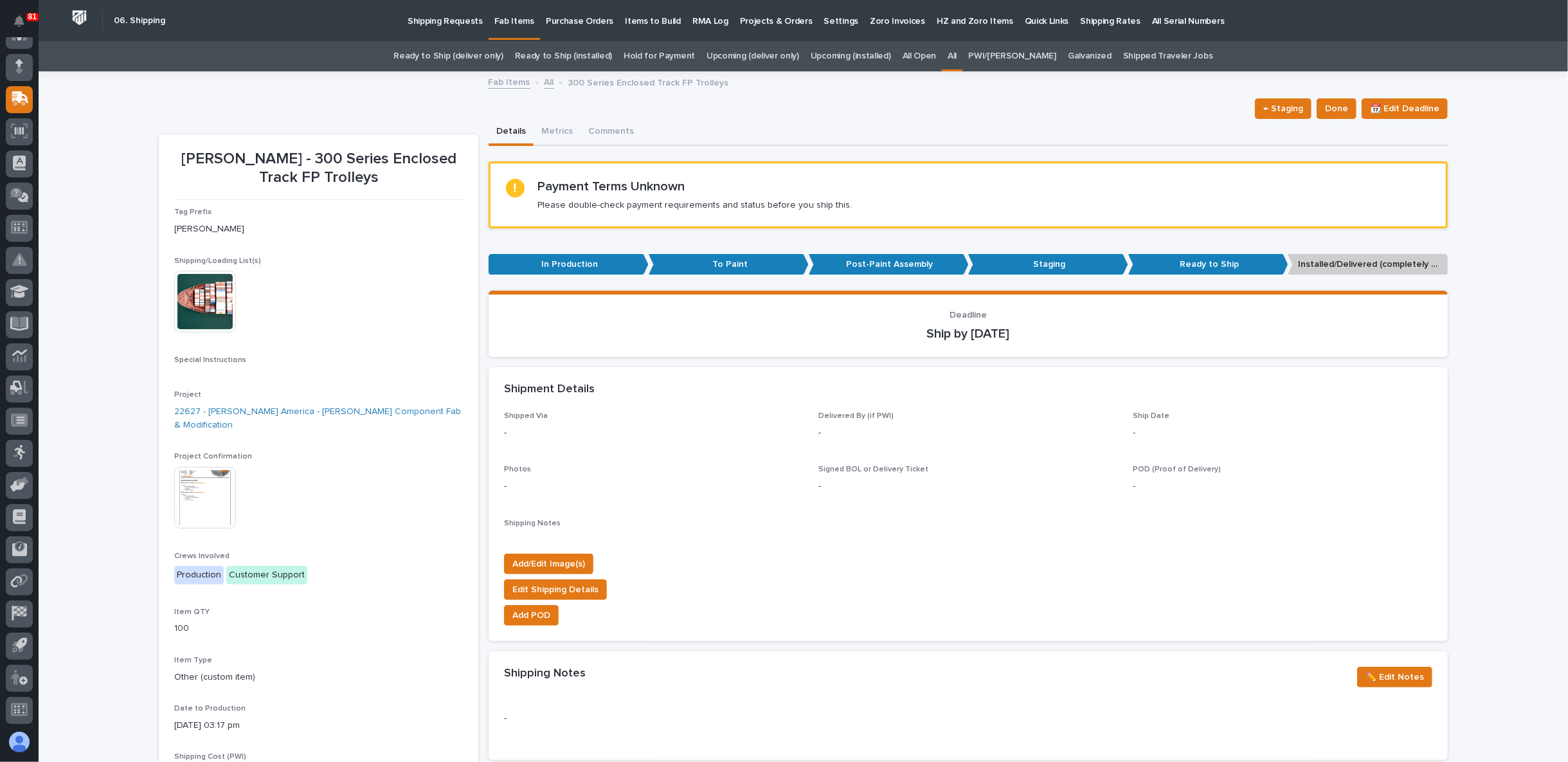
click at [867, 263] on p "Post-Paint Assembly" at bounding box center [889, 265] width 160 height 21
click at [908, 264] on p "Post-Paint Assembly" at bounding box center [889, 265] width 160 height 21
click at [907, 265] on p "Post-Paint Assembly" at bounding box center [889, 265] width 160 height 21
click at [1292, 104] on span "← Staging" at bounding box center [1283, 109] width 40 height 15
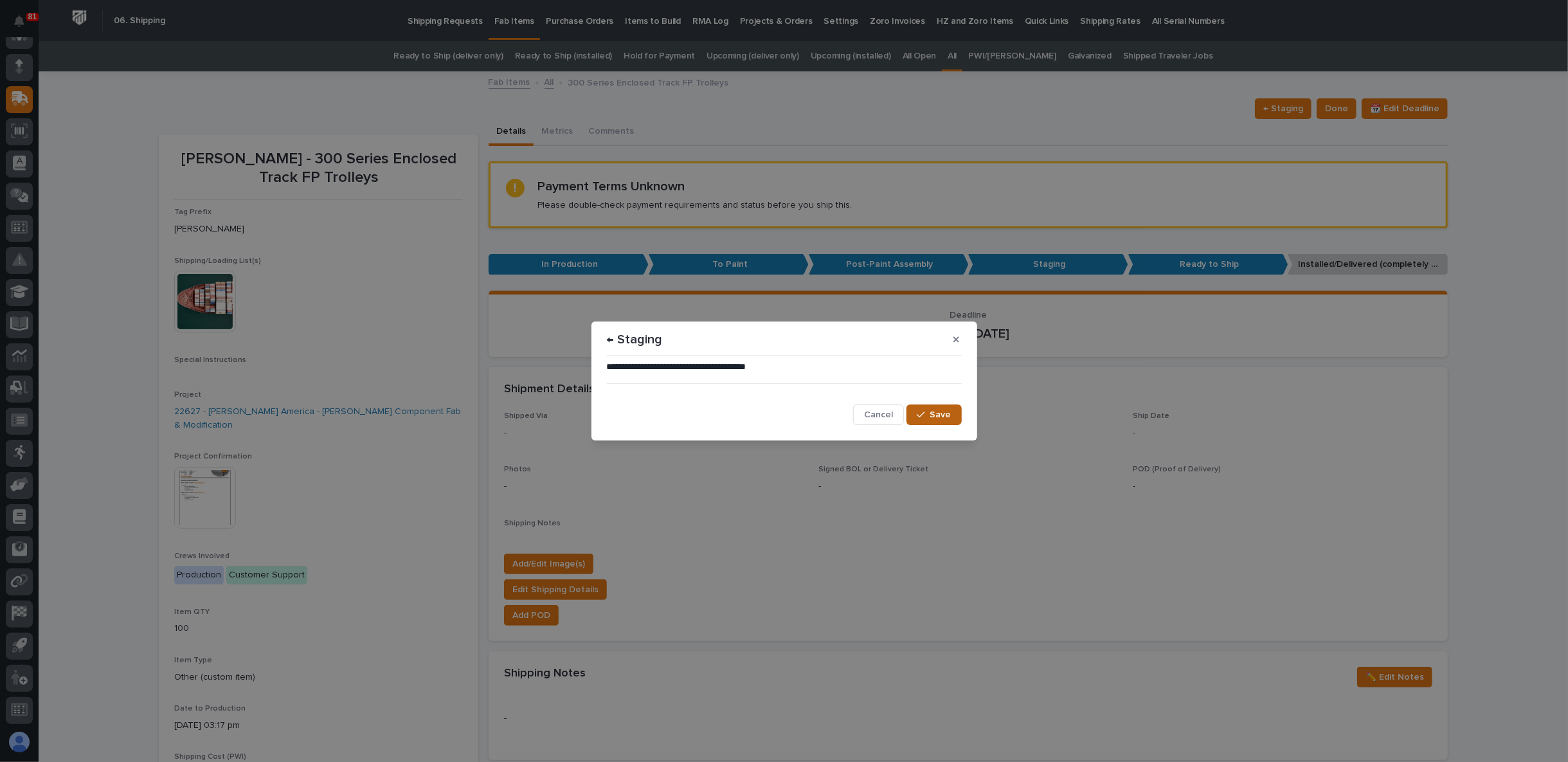
click at [944, 412] on span "Save" at bounding box center [941, 414] width 21 height 12
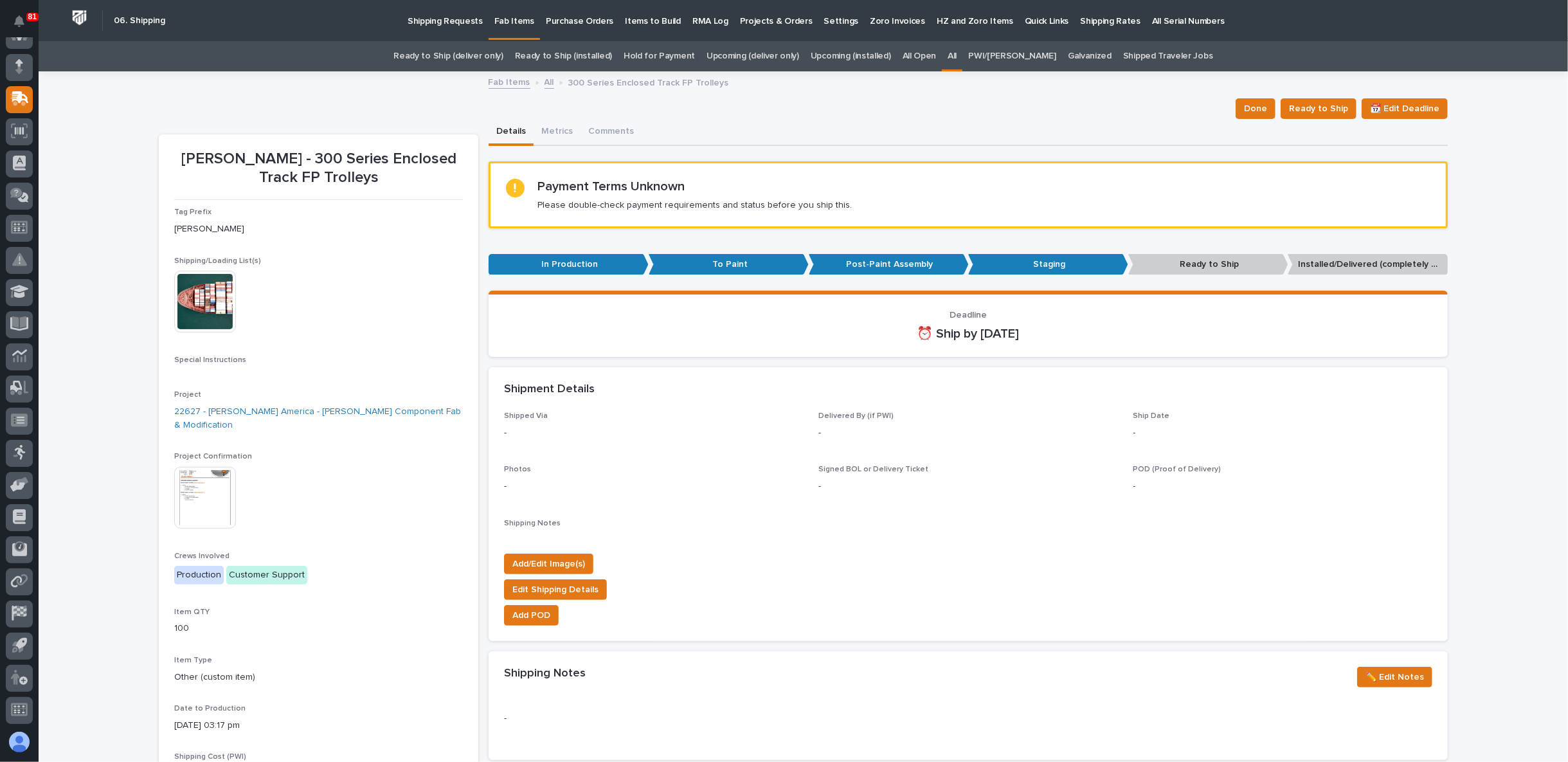
click at [734, 266] on p "To Paint" at bounding box center [729, 265] width 160 height 21
click at [867, 271] on p "Post-Paint Assembly" at bounding box center [889, 265] width 160 height 21
click at [872, 265] on p "Post-Paint Assembly" at bounding box center [889, 265] width 160 height 21
click at [876, 264] on p "Post-Paint Assembly" at bounding box center [889, 265] width 160 height 21
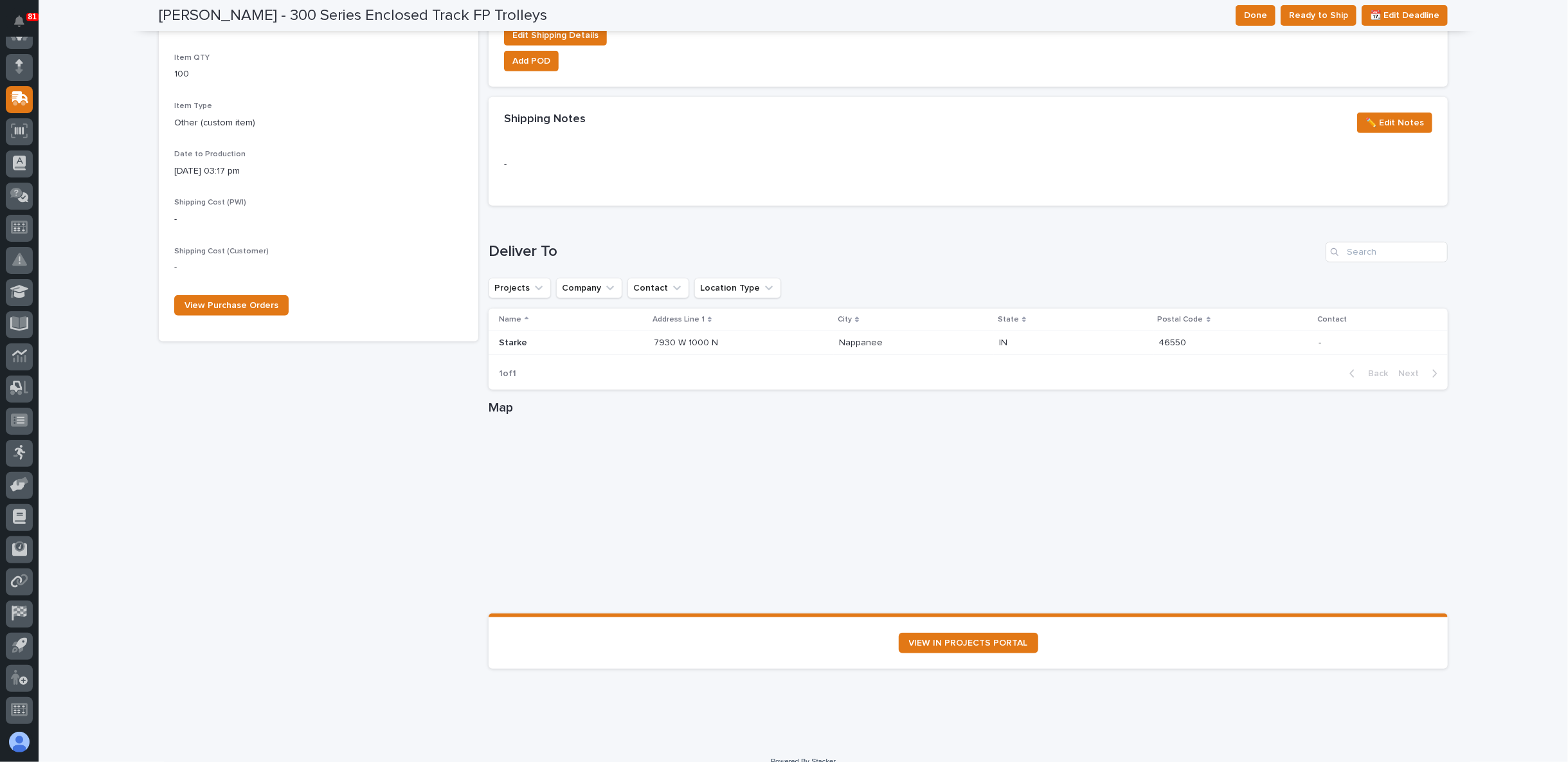
scroll to position [570, 0]
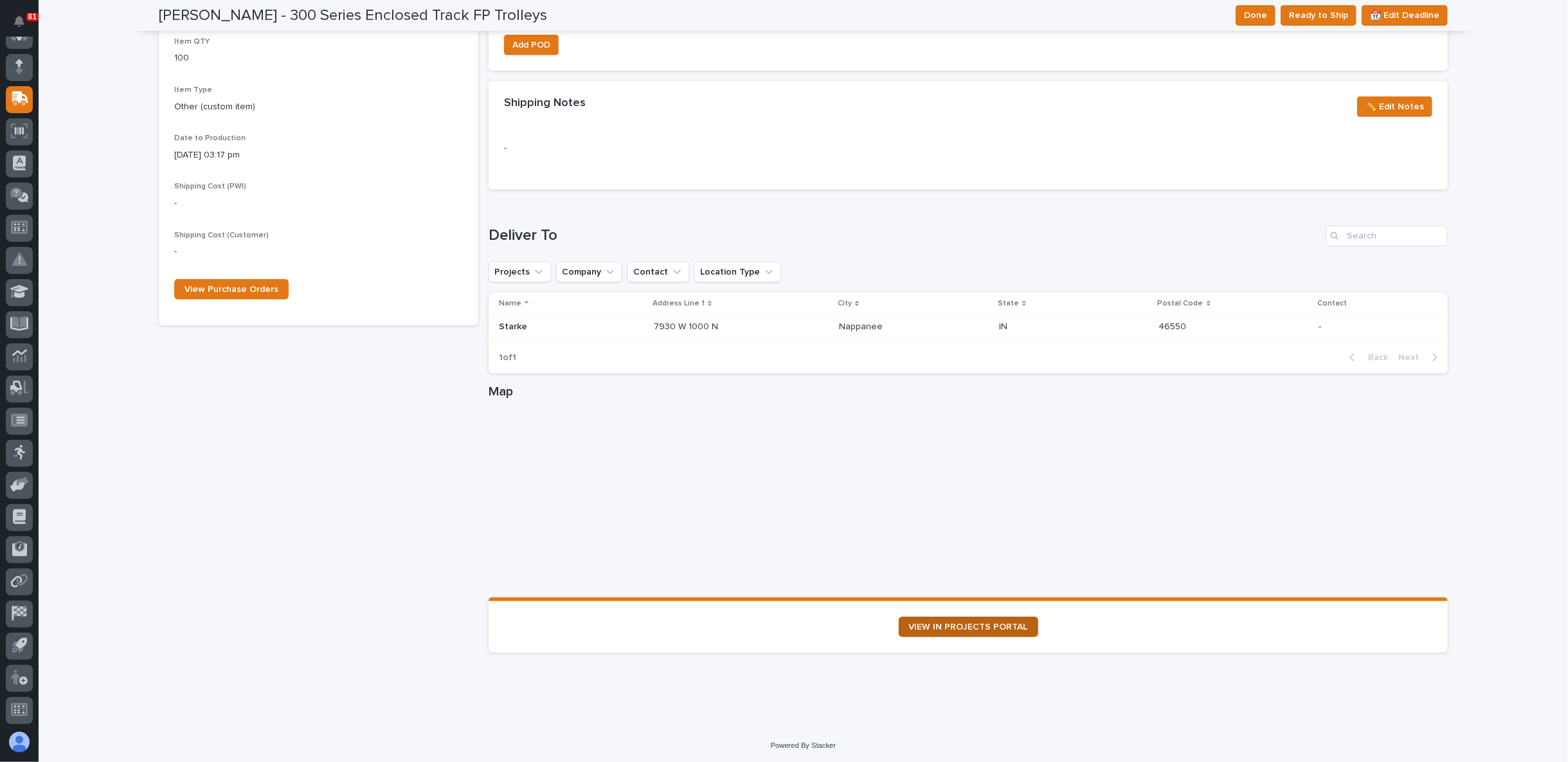
click at [961, 623] on span "VIEW IN PROJECTS PORTAL" at bounding box center [968, 626] width 119 height 9
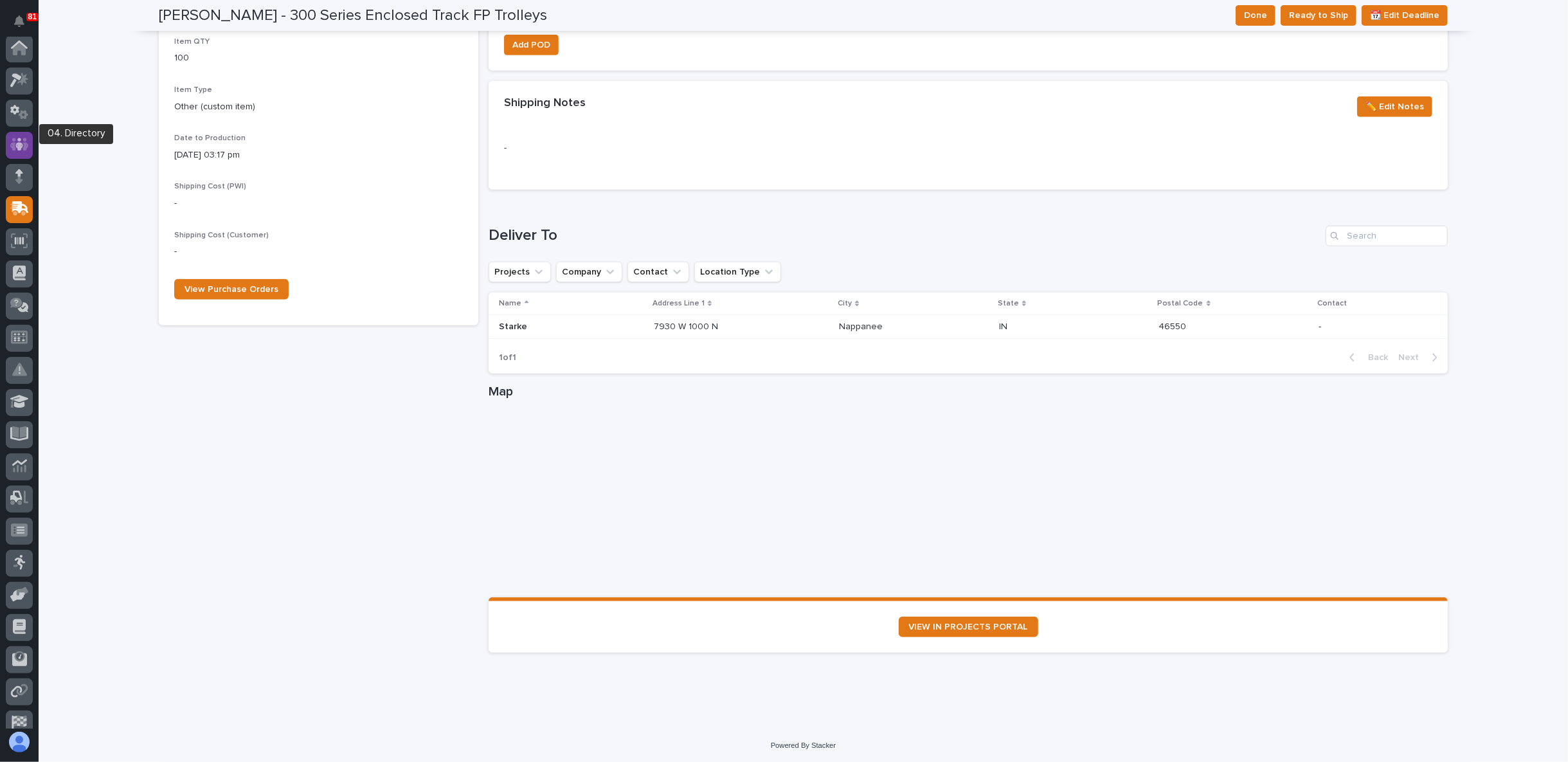
scroll to position [0, 0]
click at [22, 148] on icon at bounding box center [20, 146] width 19 height 15
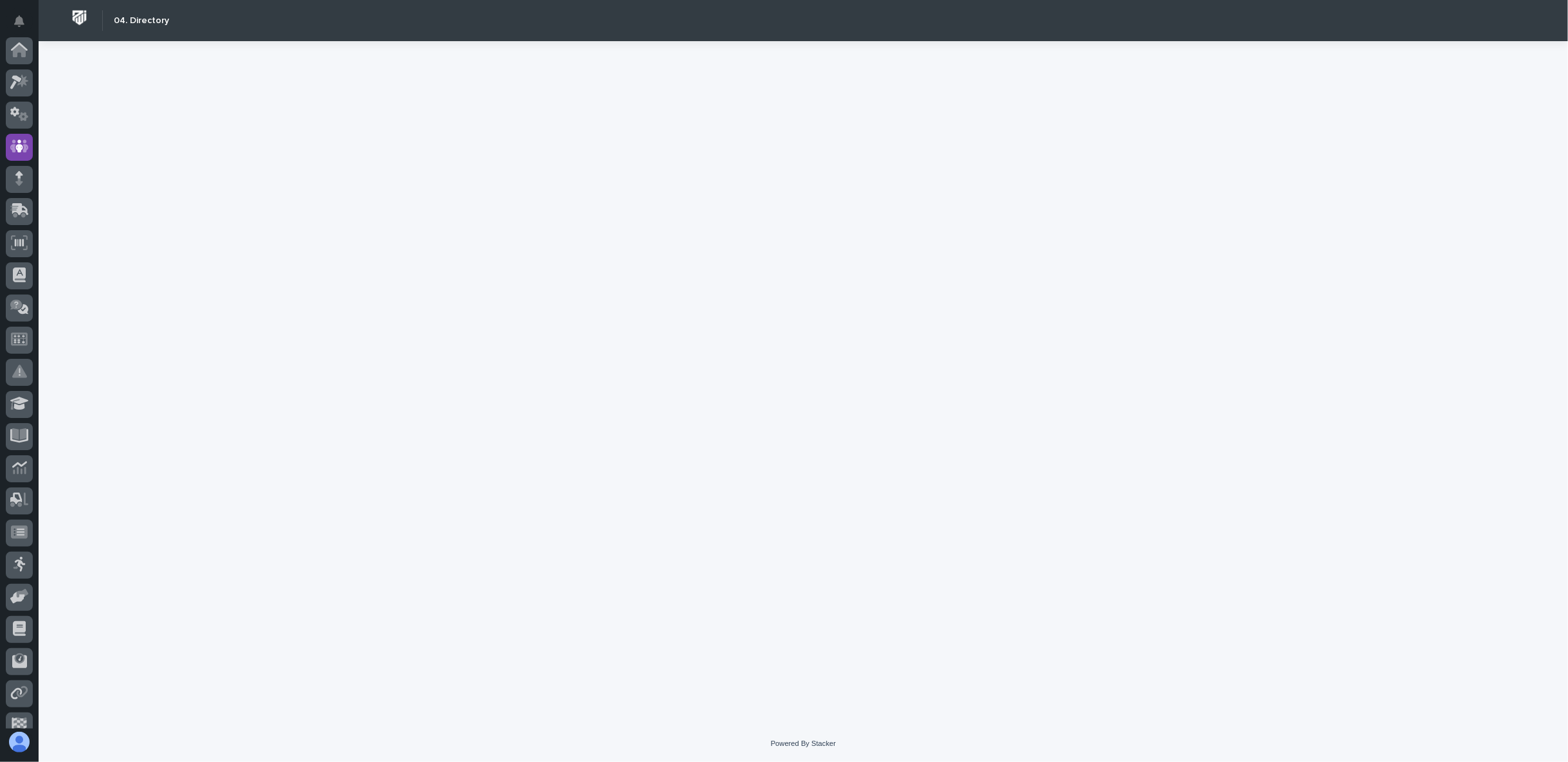
scroll to position [96, 0]
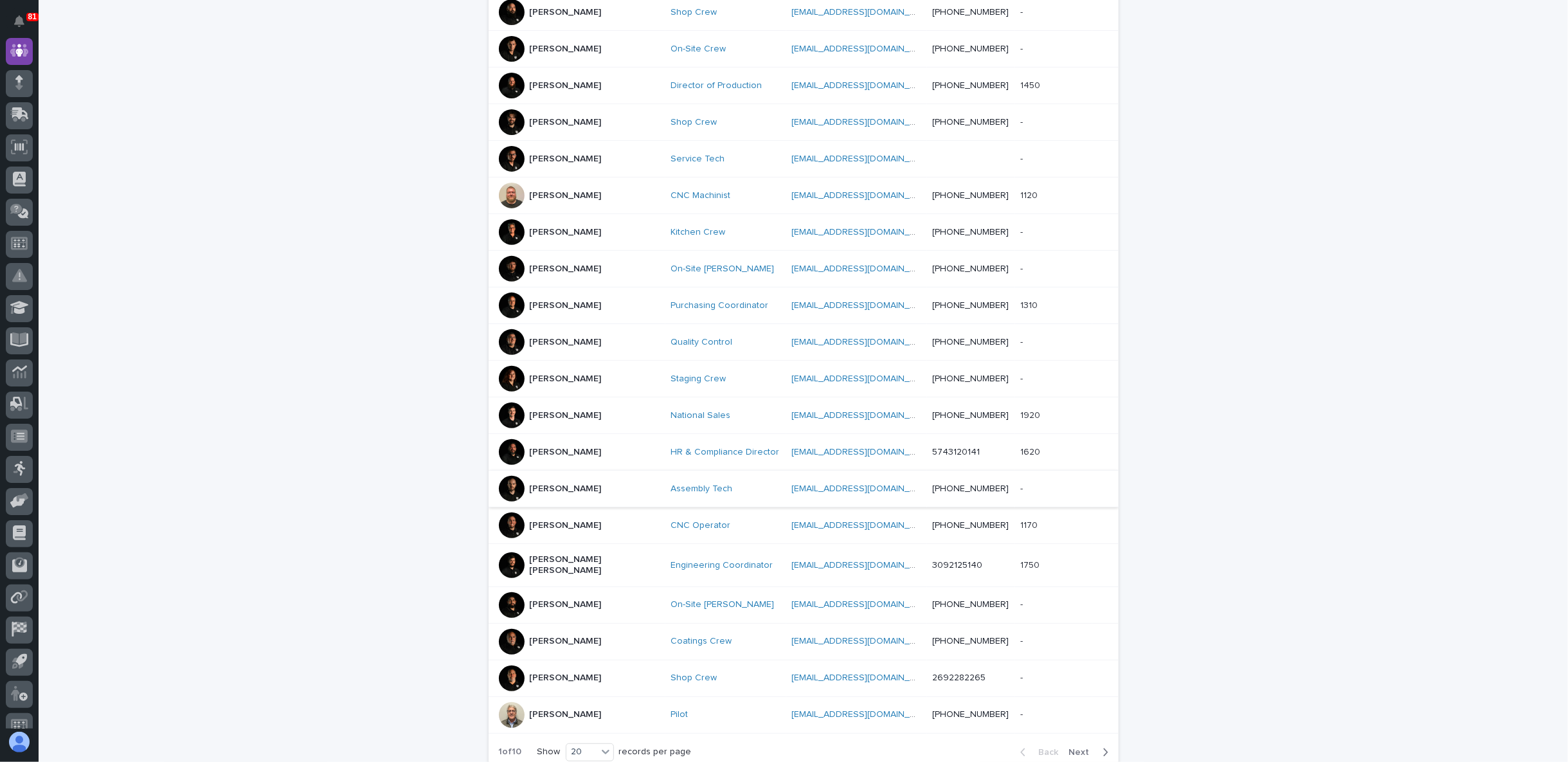
scroll to position [409, 0]
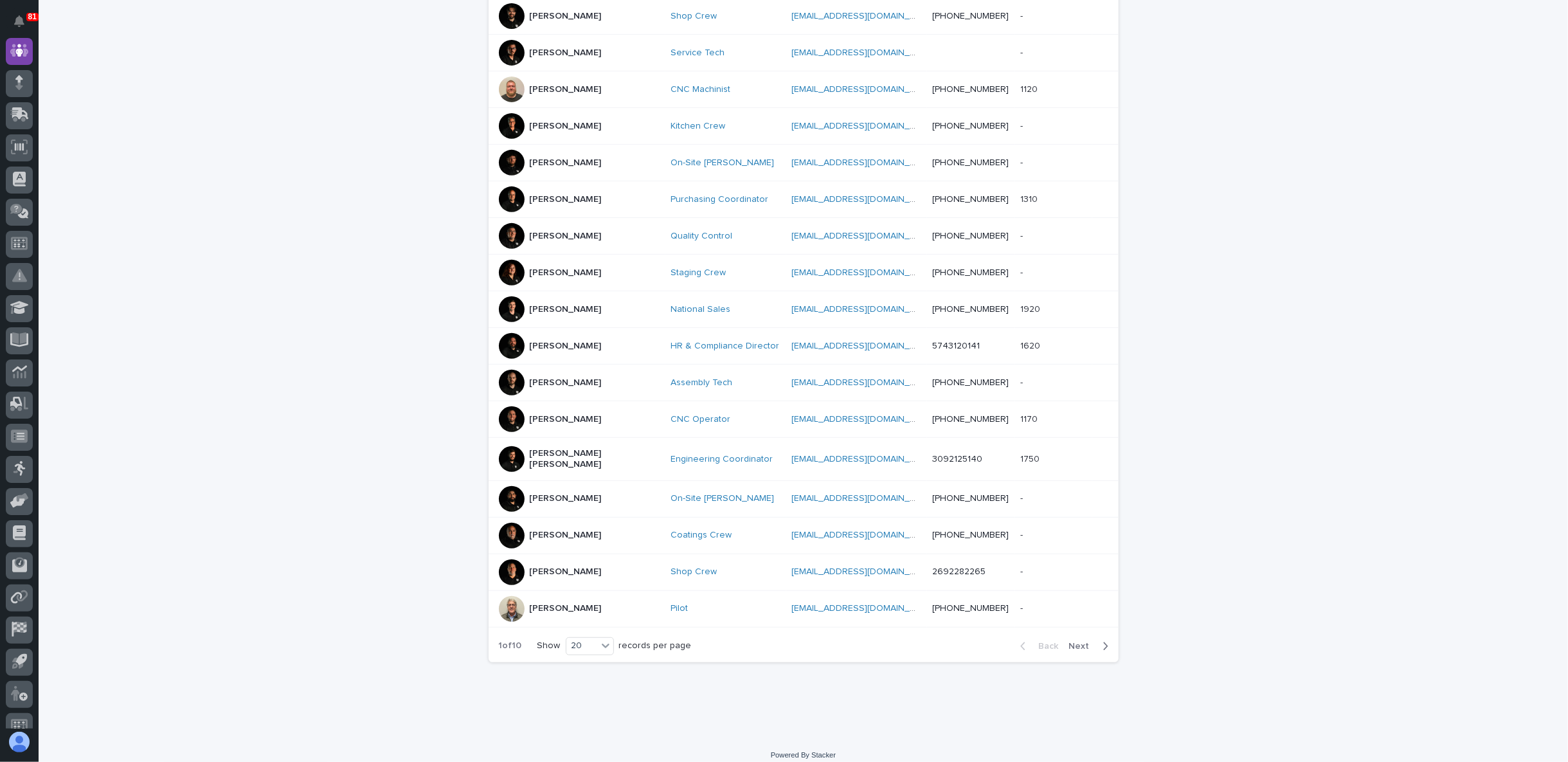
click at [1073, 642] on span "Next" at bounding box center [1083, 646] width 29 height 9
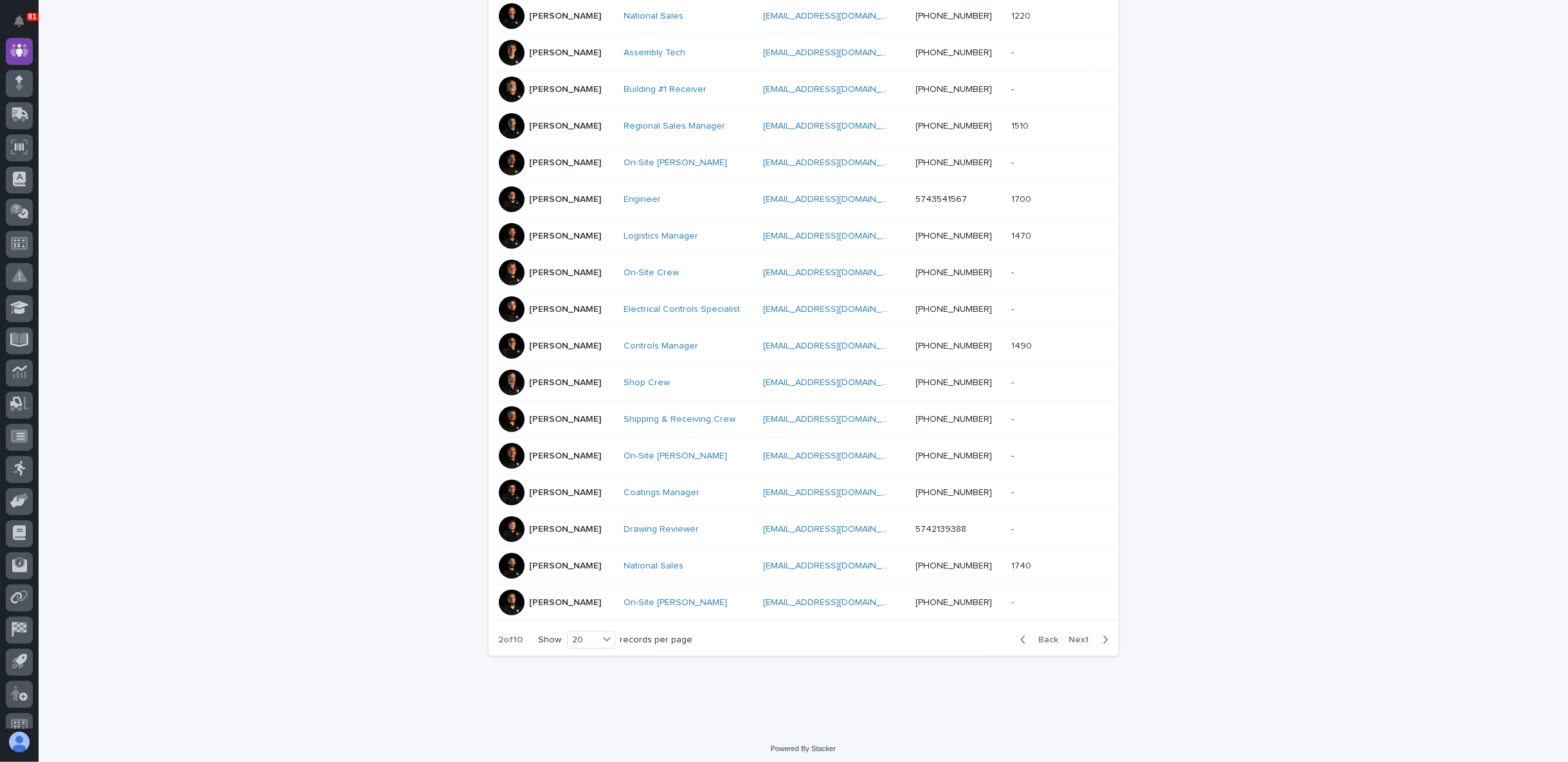
click at [1088, 635] on span "Next" at bounding box center [1083, 639] width 29 height 9
click at [1073, 630] on div "Back Next" at bounding box center [1064, 639] width 109 height 32
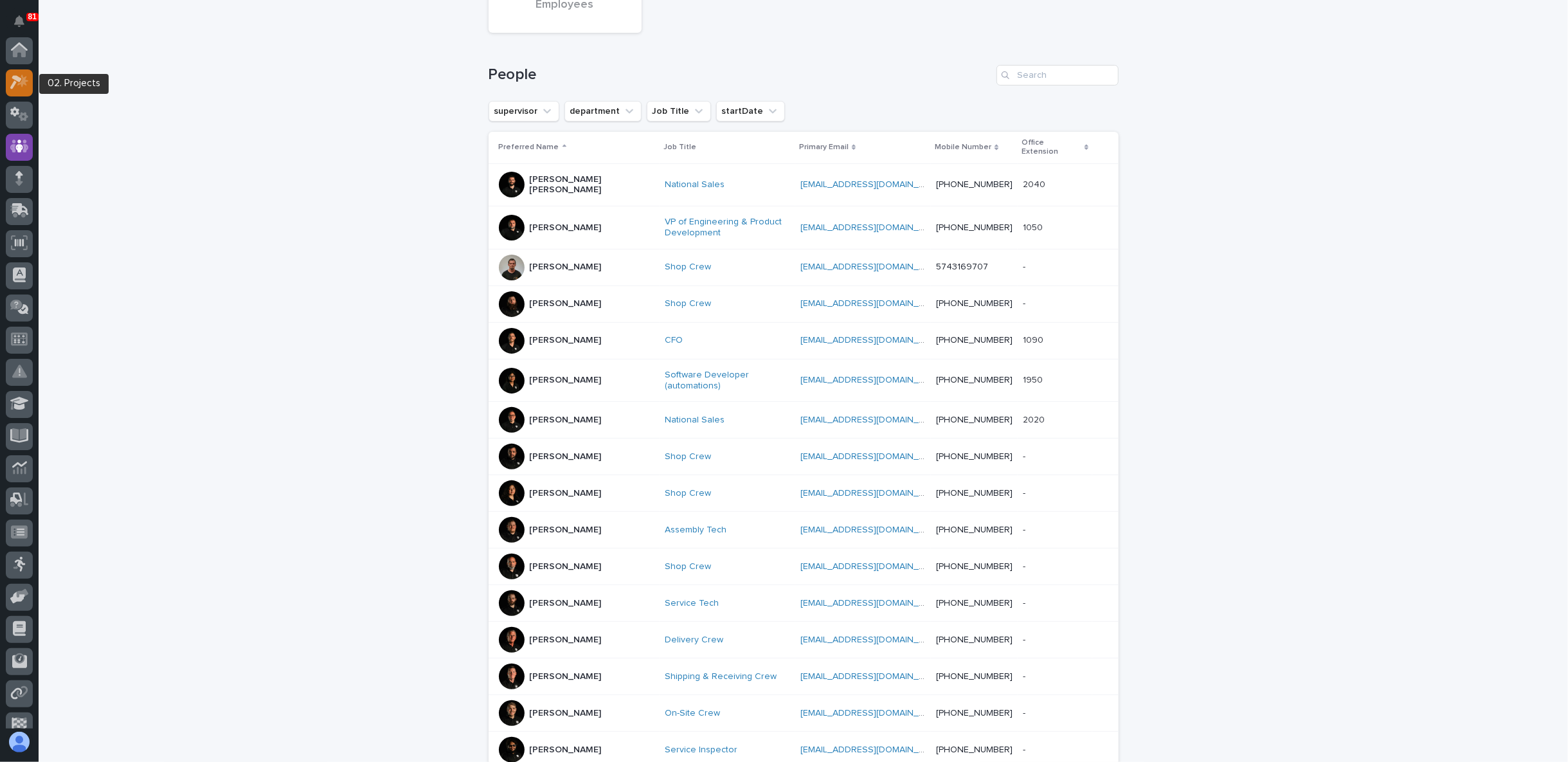
click at [19, 89] on div at bounding box center [19, 83] width 27 height 27
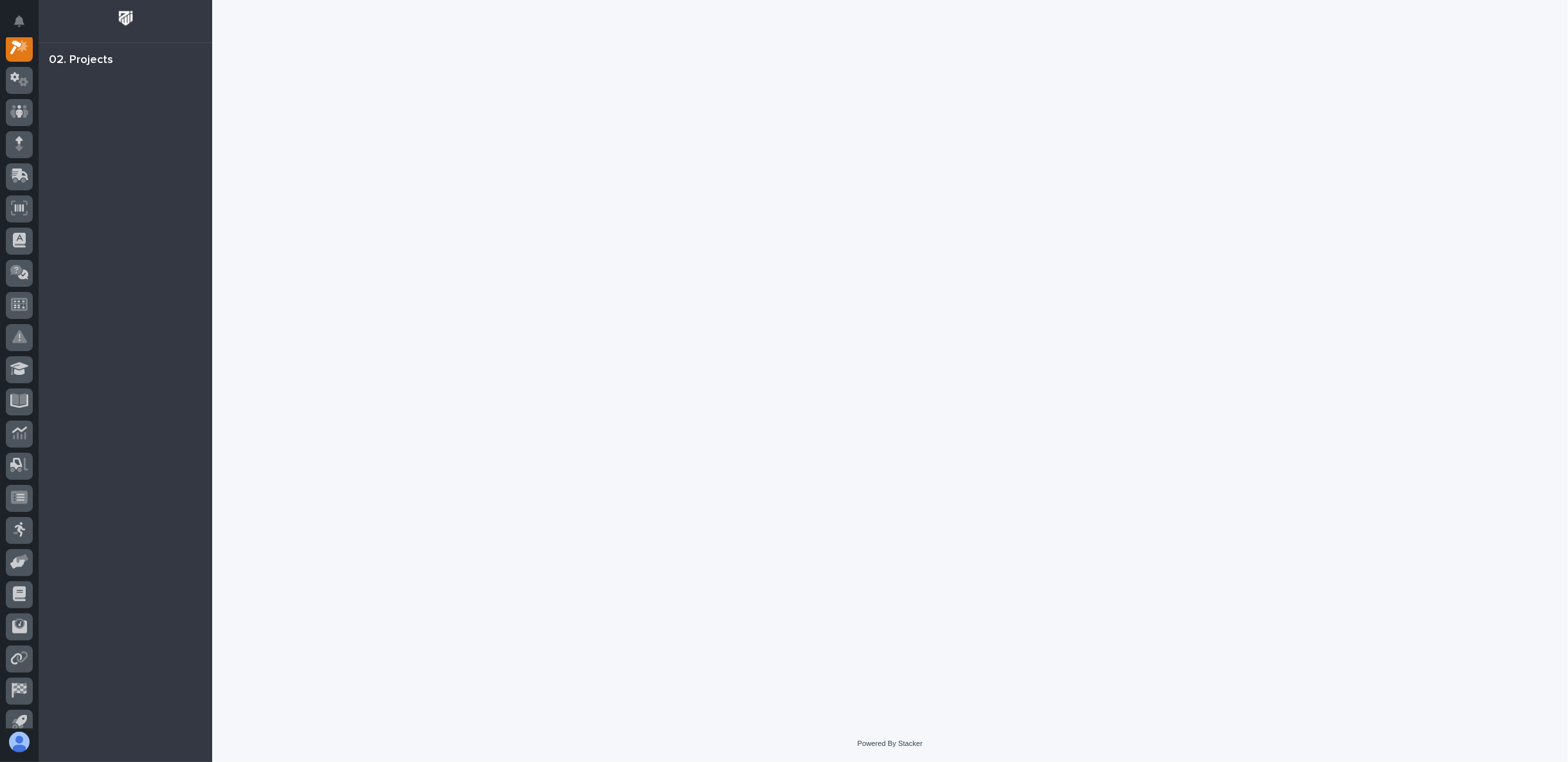
scroll to position [32, 0]
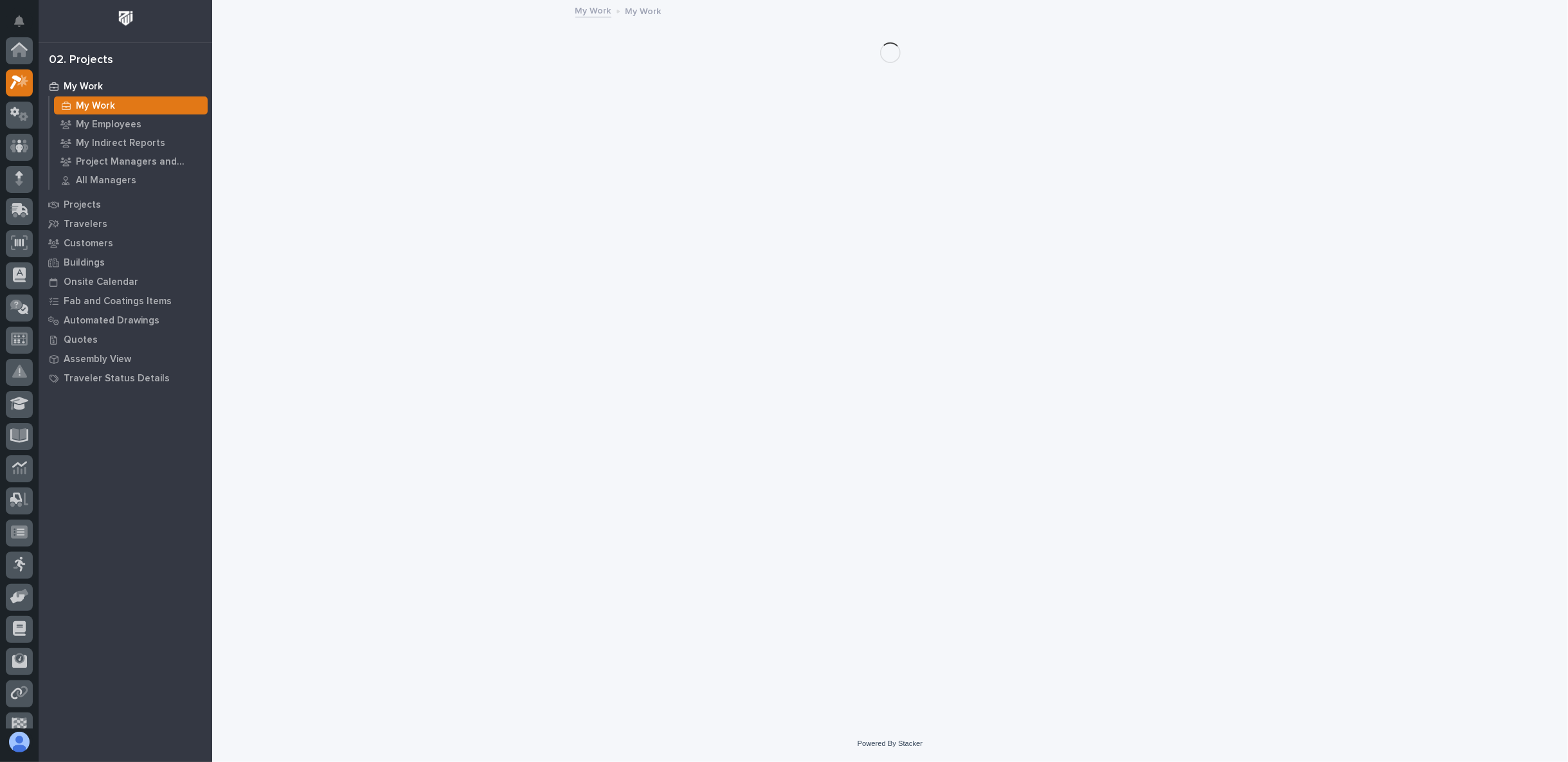
scroll to position [32, 0]
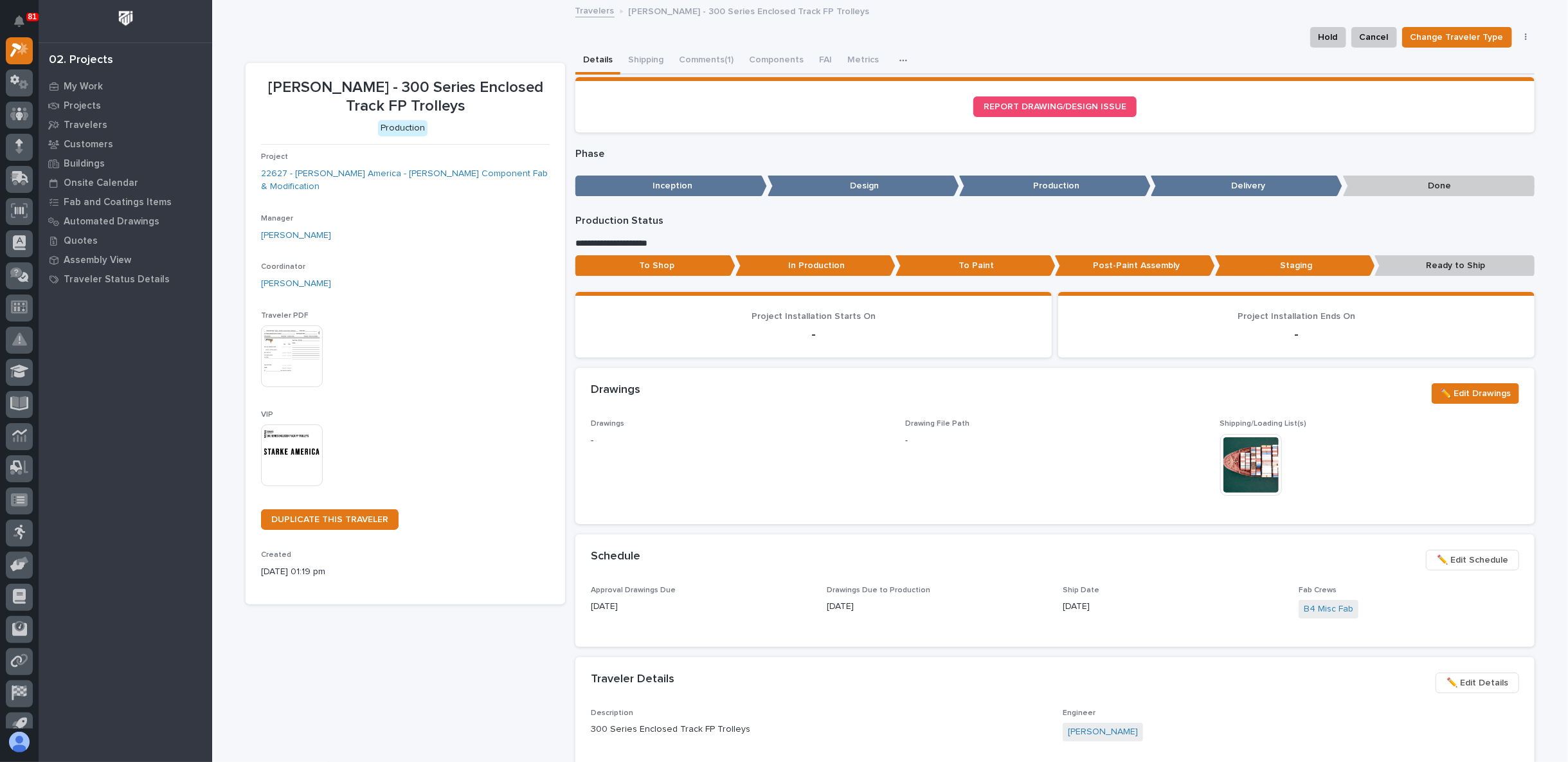
click at [1119, 267] on p "Post-Paint Assembly" at bounding box center [1135, 265] width 160 height 21
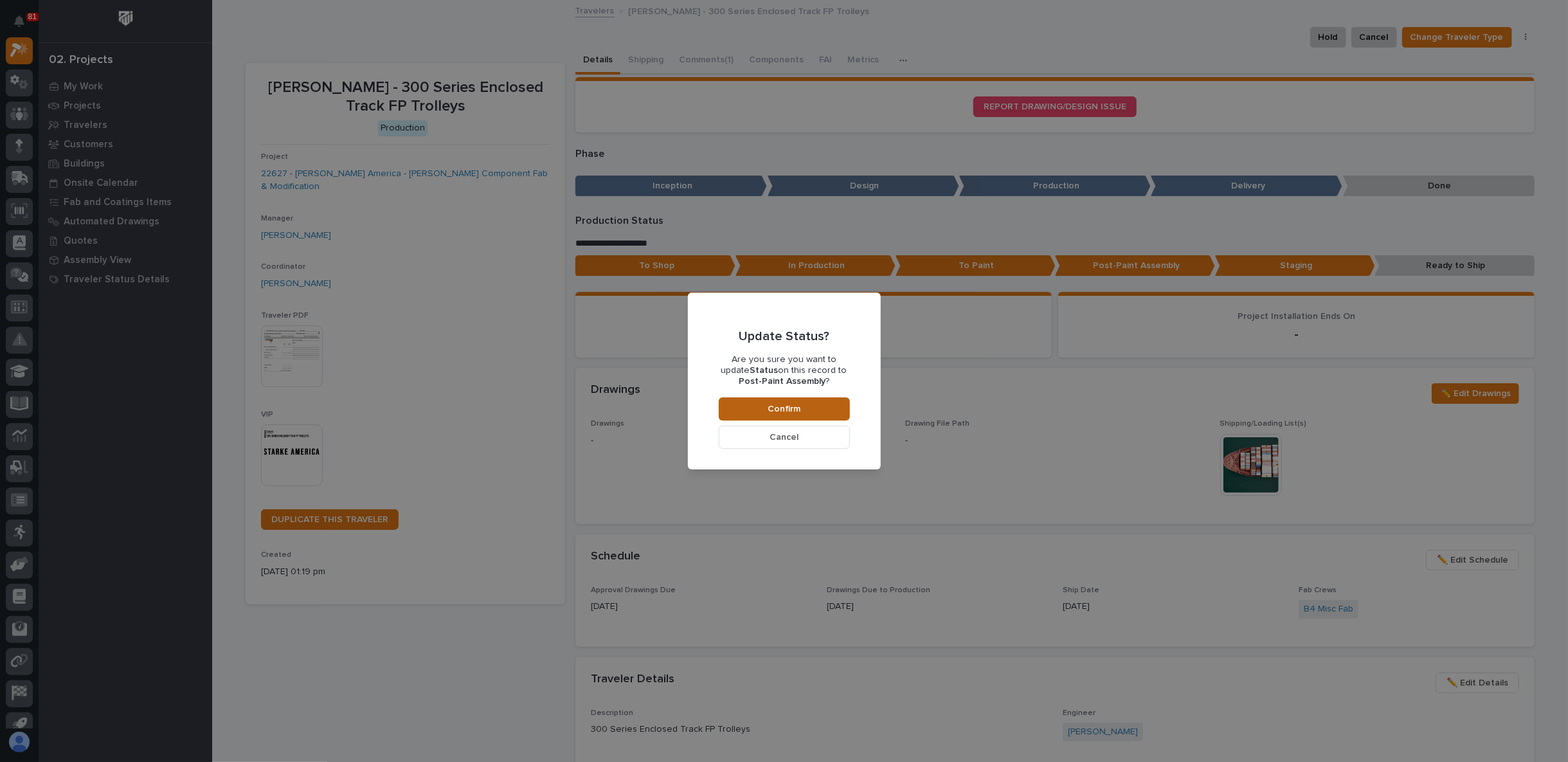
click at [824, 405] on button "Confirm" at bounding box center [784, 408] width 131 height 23
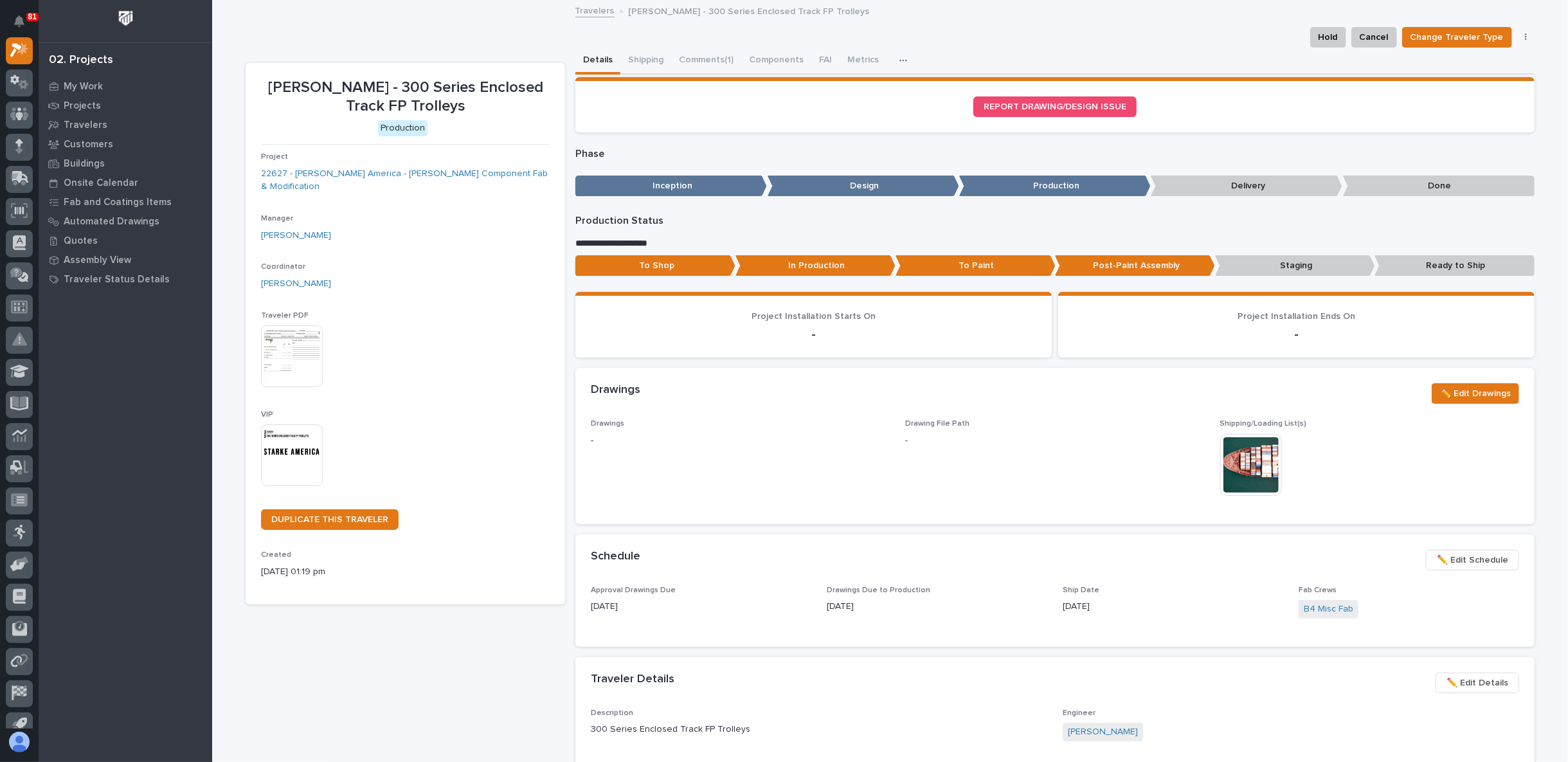
click at [1480, 558] on span "✏️ Edit Schedule" at bounding box center [1473, 560] width 71 height 15
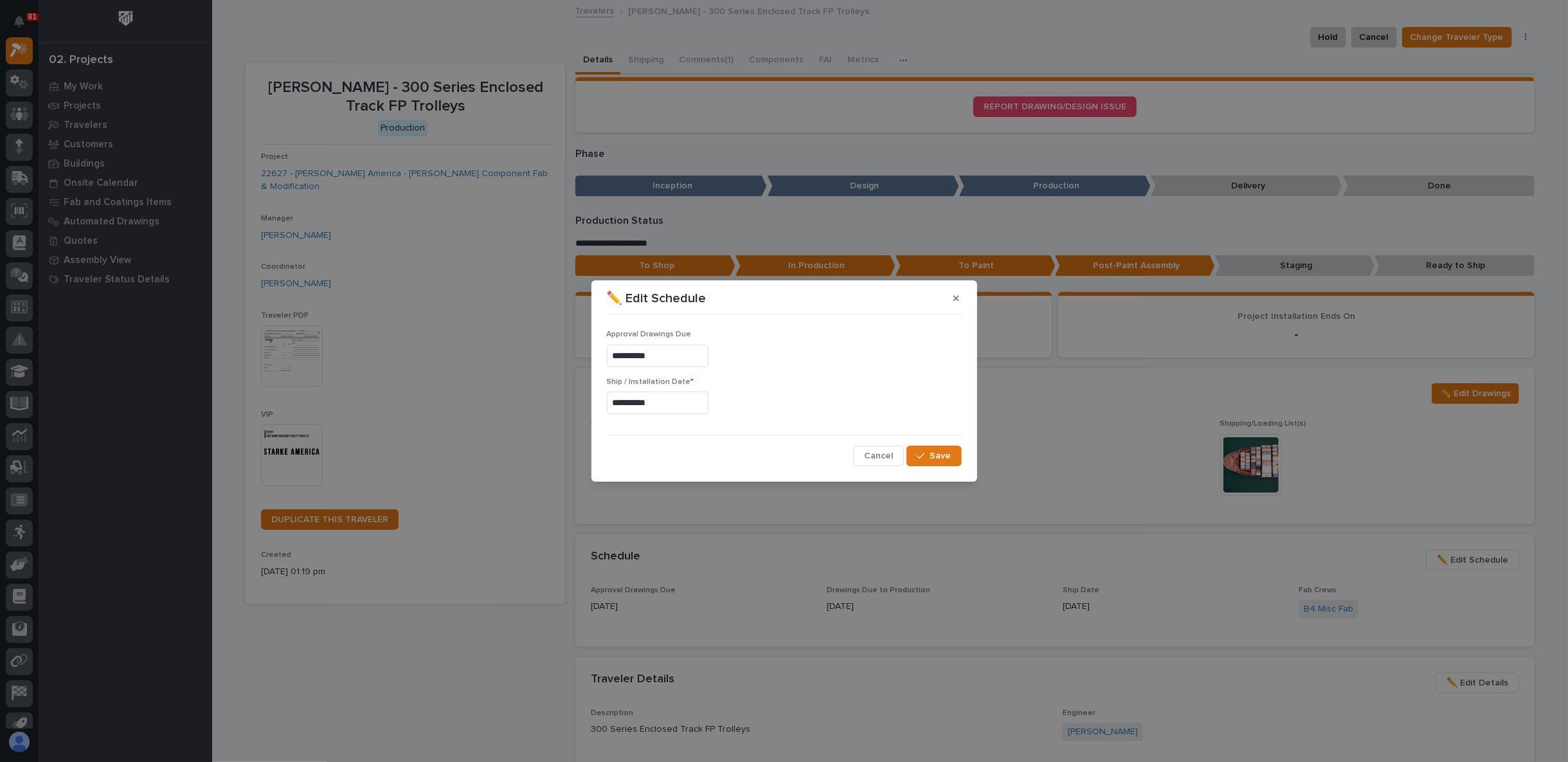
click at [635, 407] on input "**********" at bounding box center [658, 403] width 102 height 22
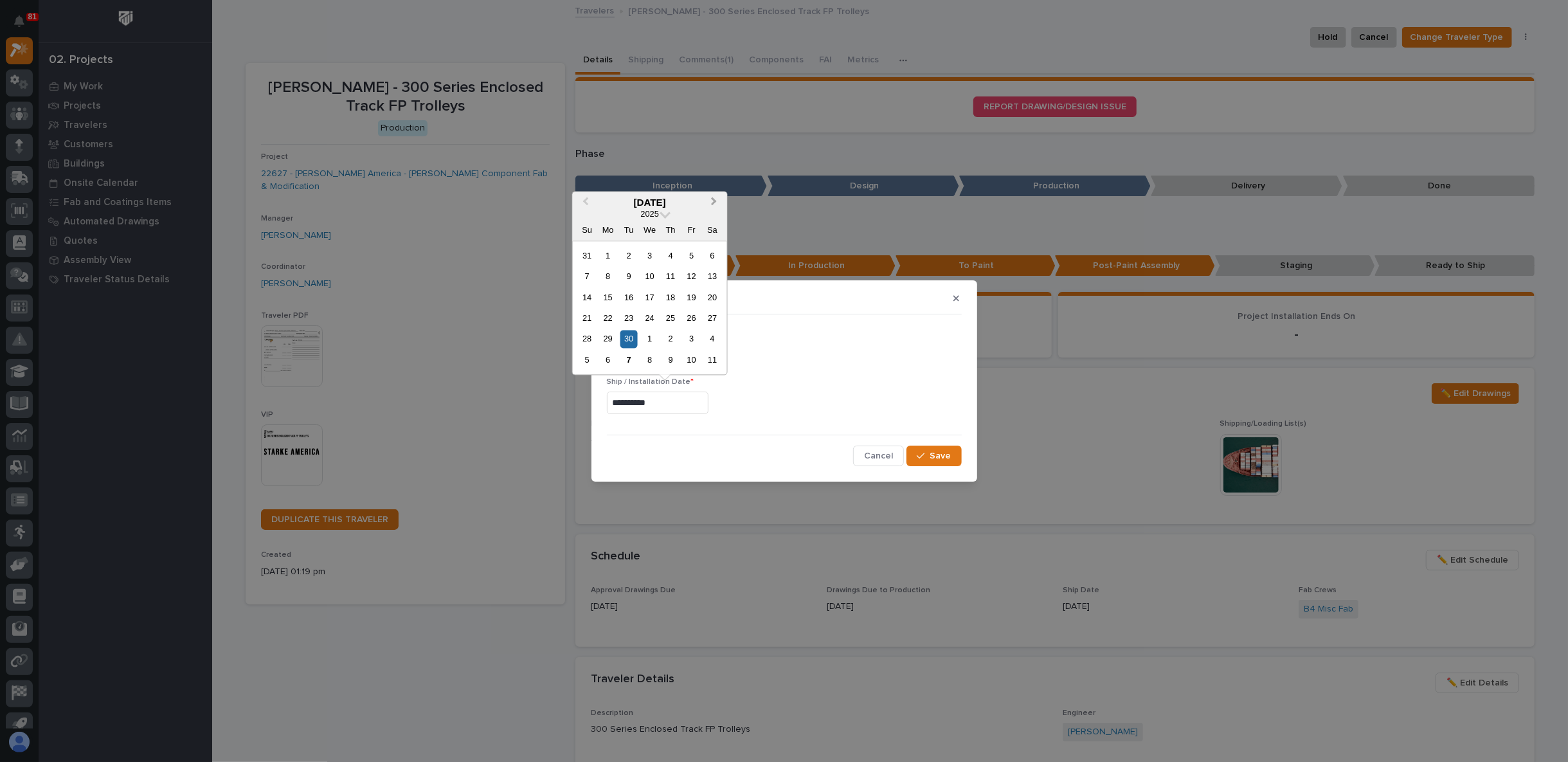
click at [714, 202] on span "Next Month" at bounding box center [714, 203] width 0 height 17
click at [599, 364] on div "2 3 4 5 6 7 8" at bounding box center [650, 360] width 146 height 21
click at [626, 360] on div "4" at bounding box center [629, 359] width 17 height 17
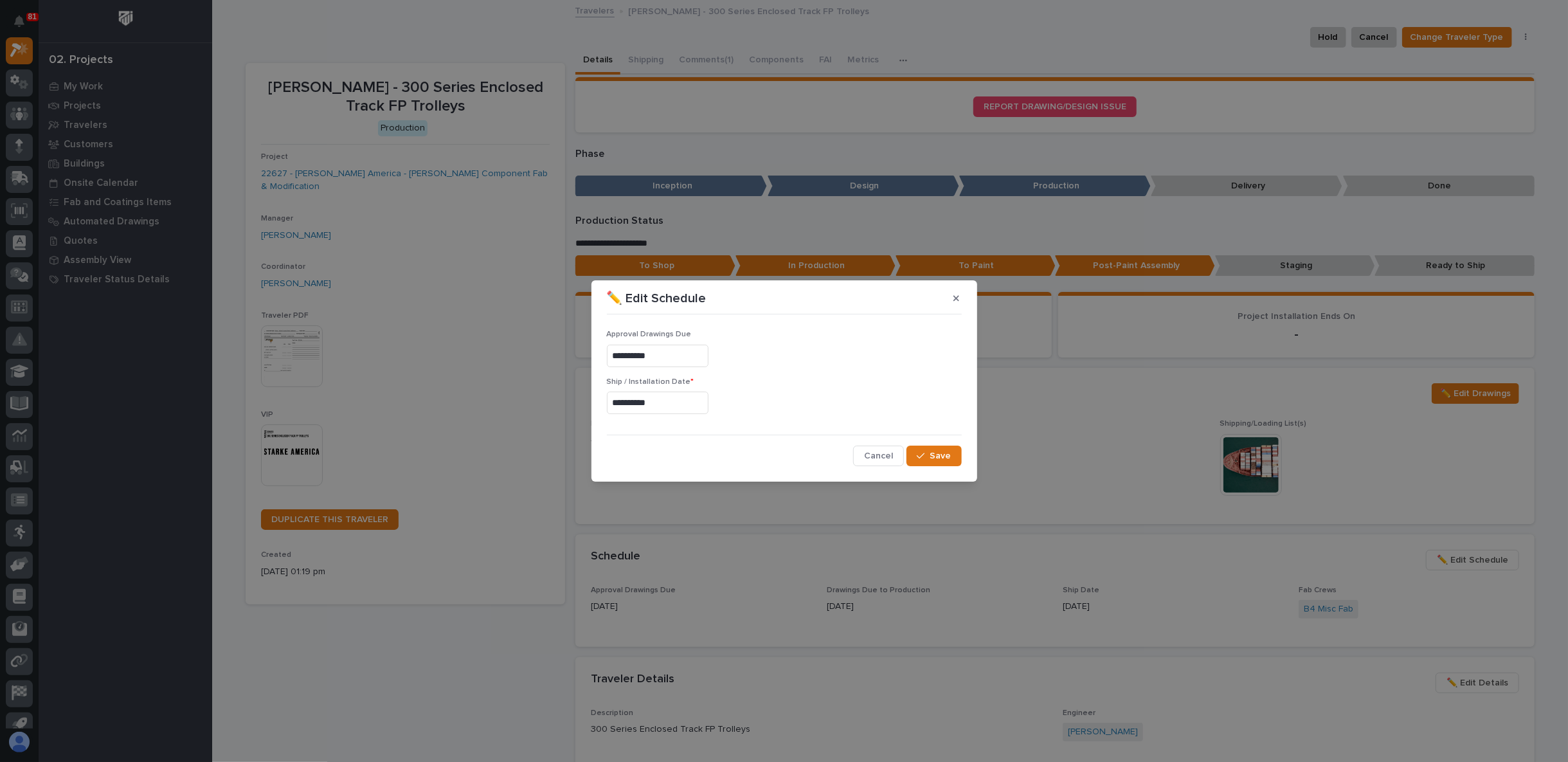
type input "**********"
click at [924, 456] on icon "button" at bounding box center [920, 456] width 8 height 9
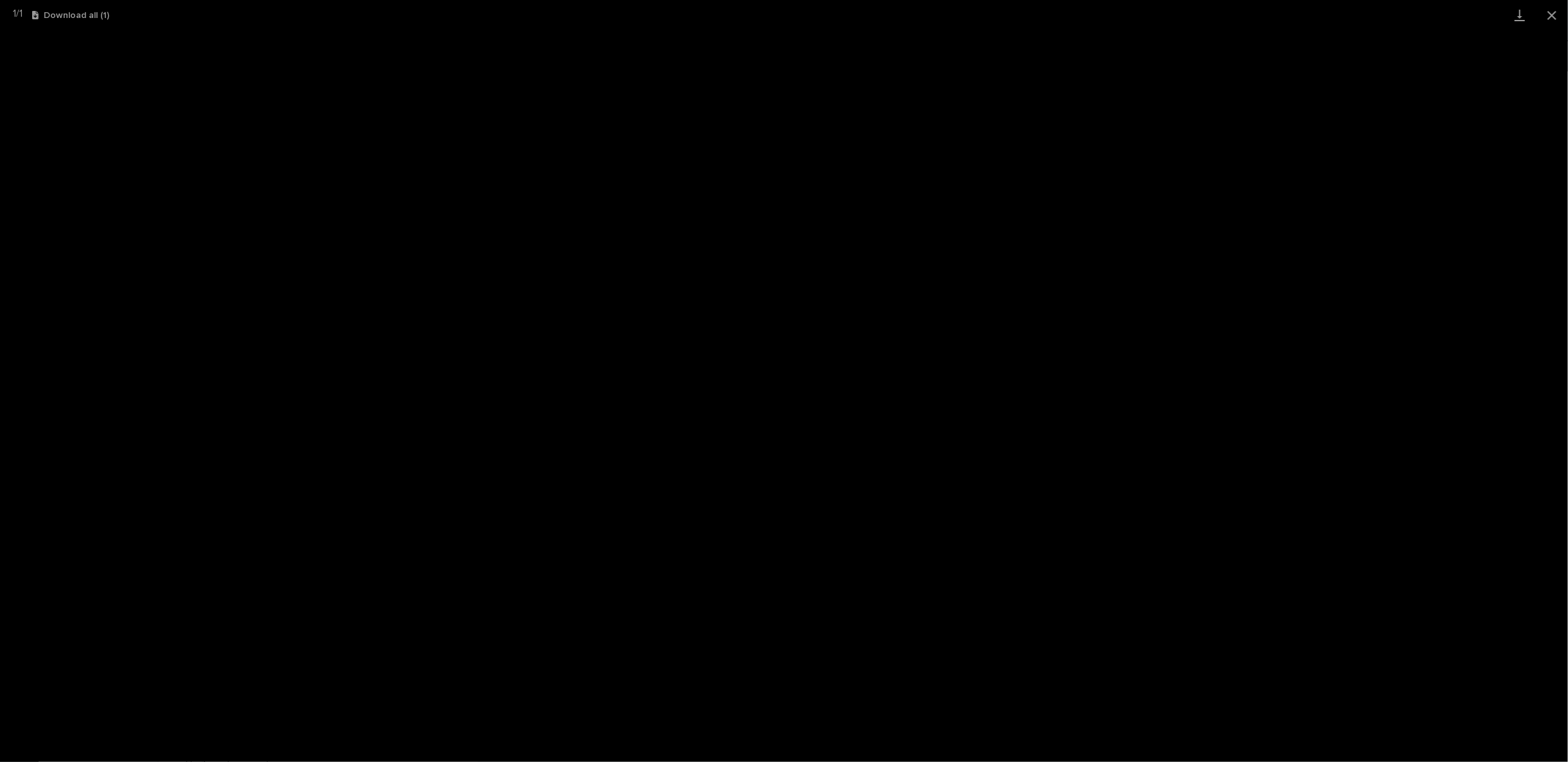
scroll to position [112, 0]
click at [1554, 18] on button "Close gallery" at bounding box center [1552, 15] width 32 height 30
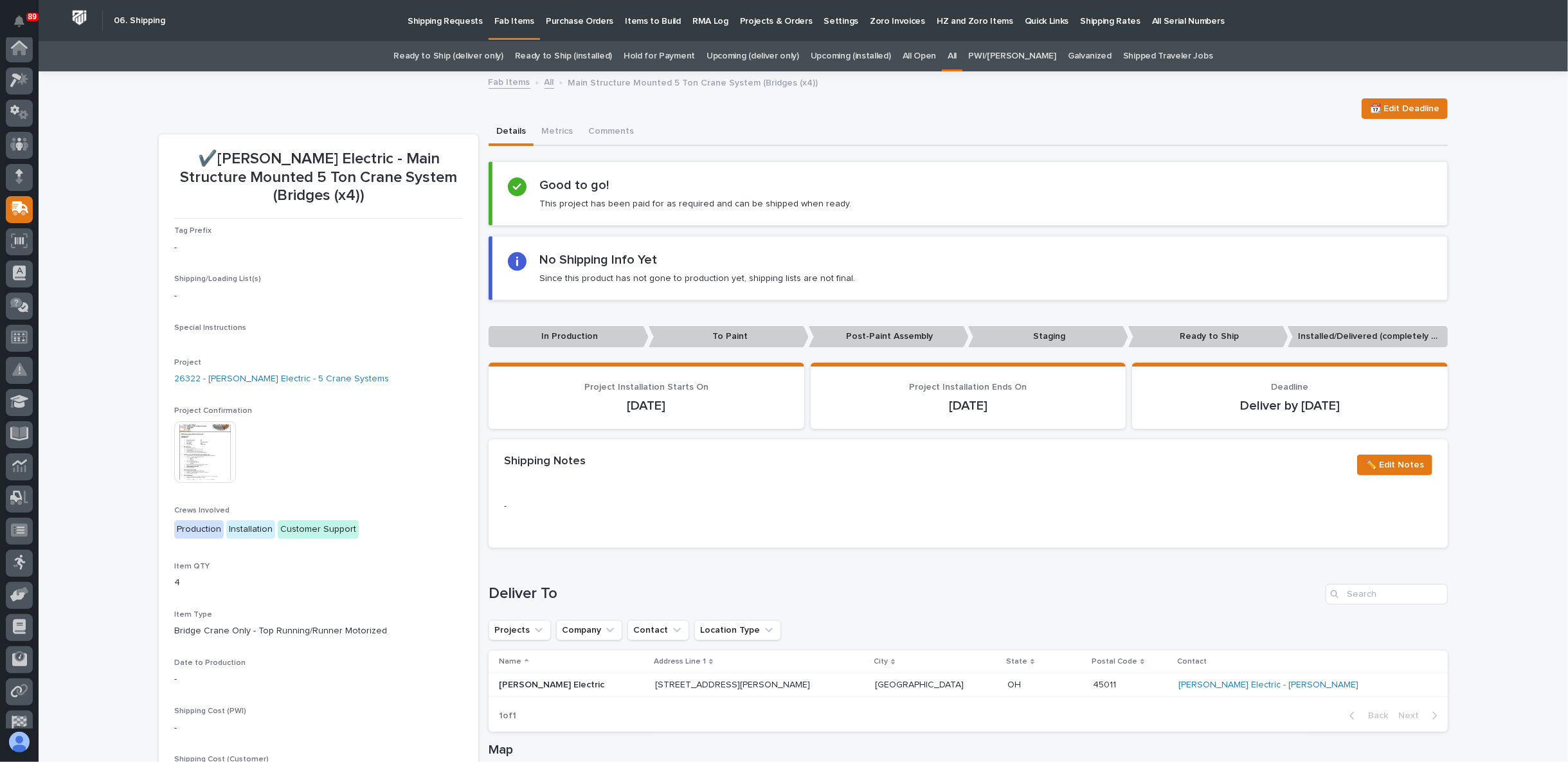
scroll to position [0, 0]
click at [437, 26] on p "Shipping Requests" at bounding box center [445, 13] width 75 height 27
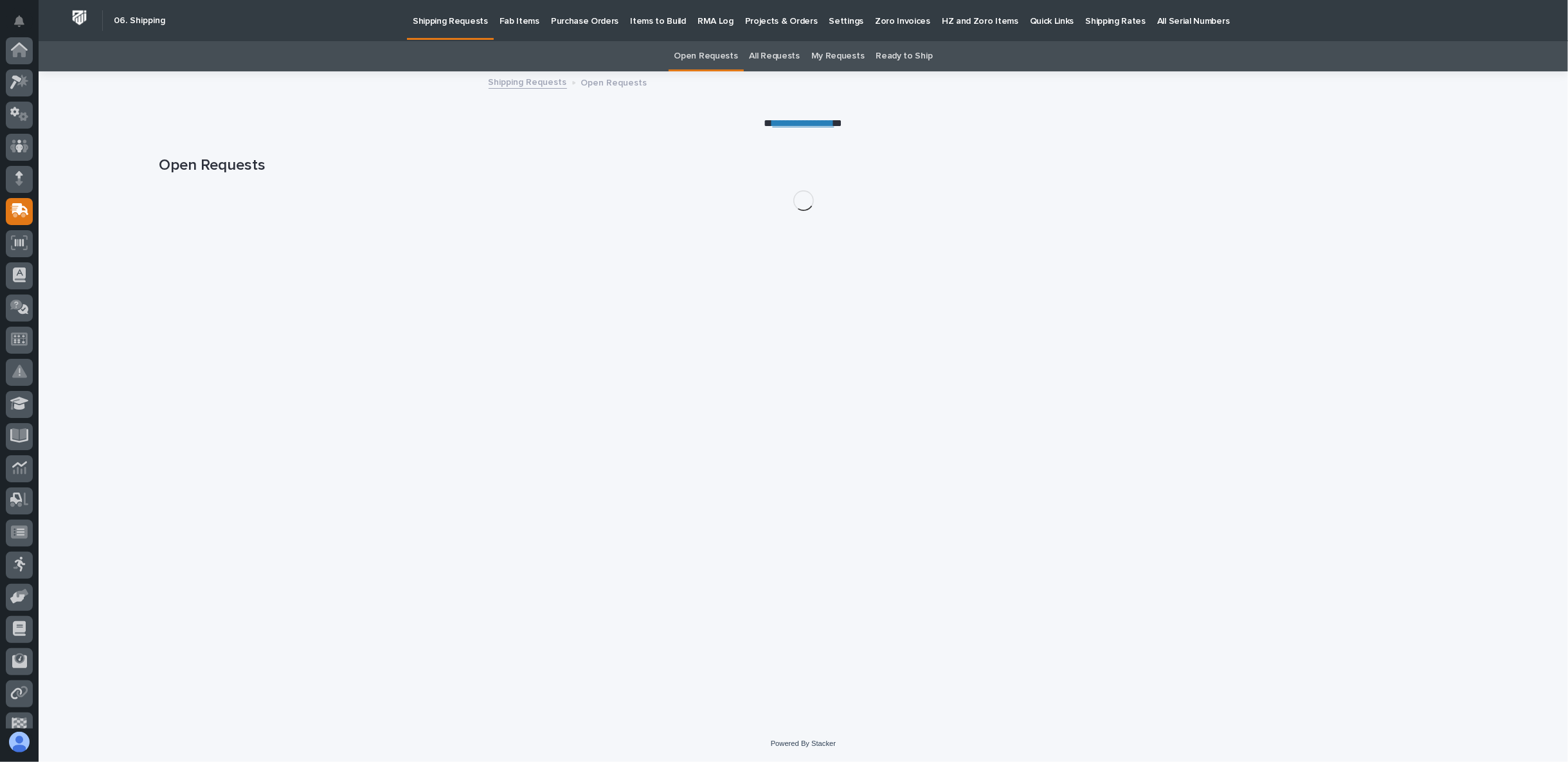
scroll to position [112, 0]
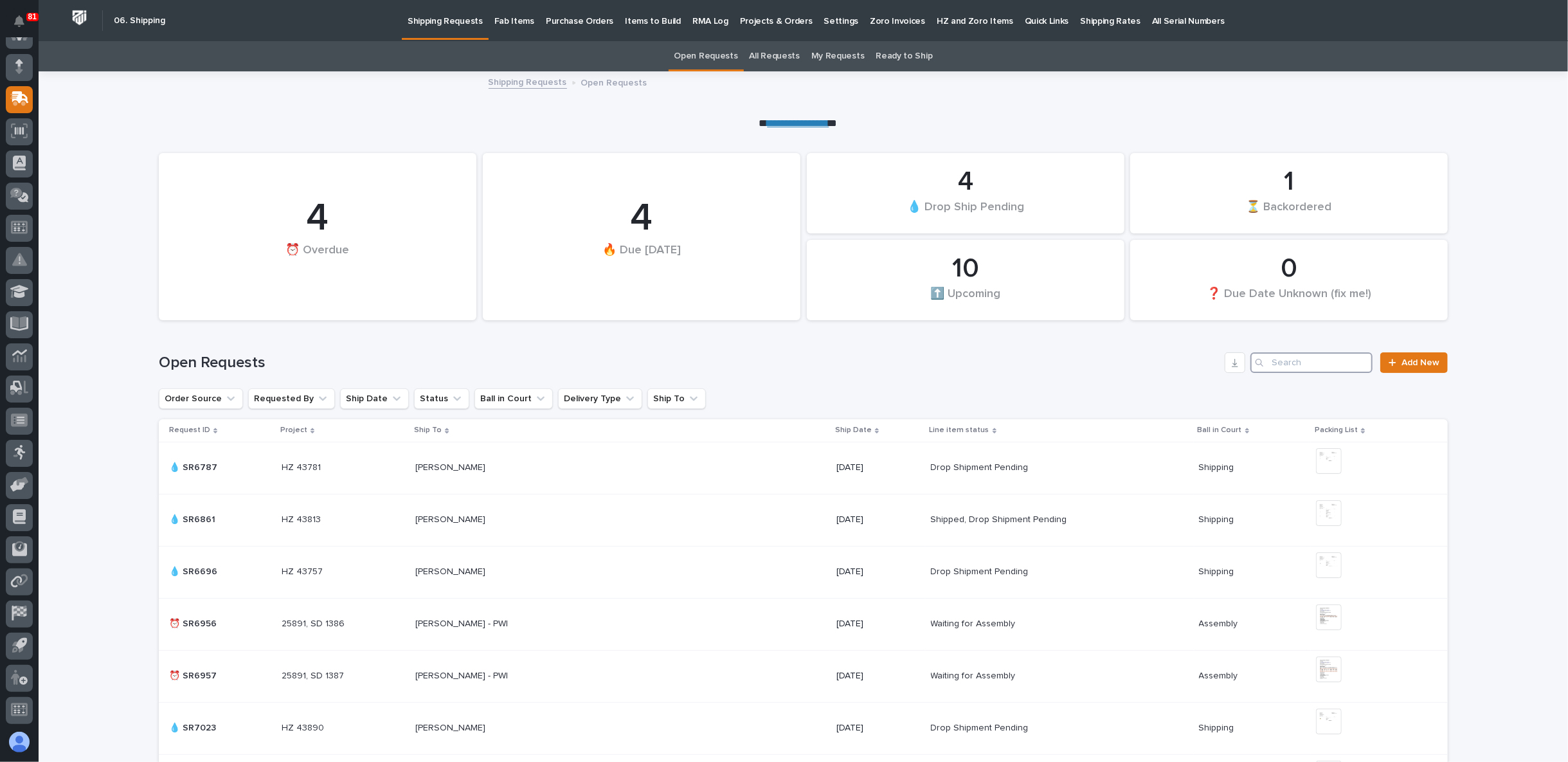
click at [1317, 366] on input "Search" at bounding box center [1311, 363] width 122 height 21
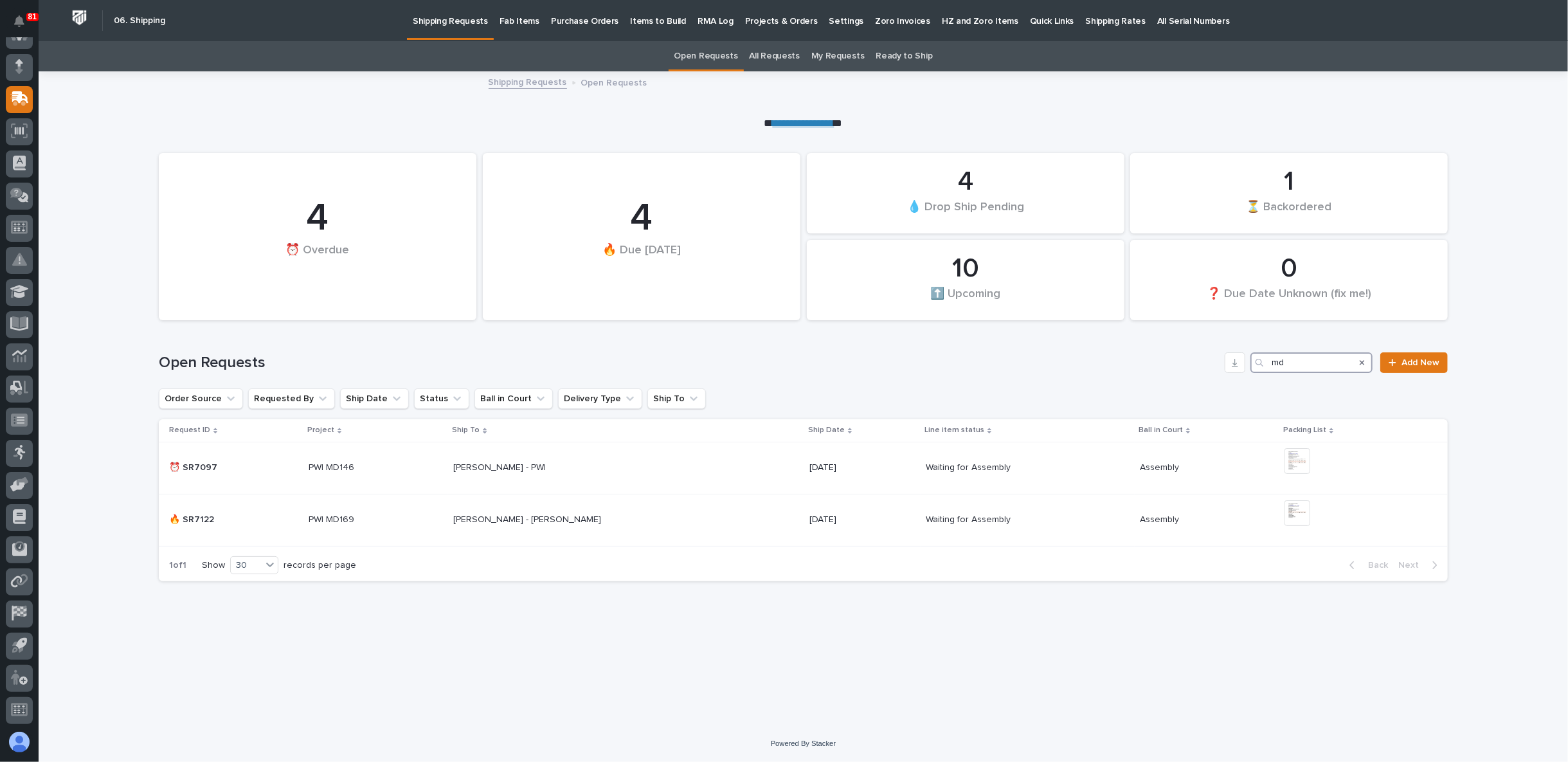
type input "md"
